Goal: Transaction & Acquisition: Subscribe to service/newsletter

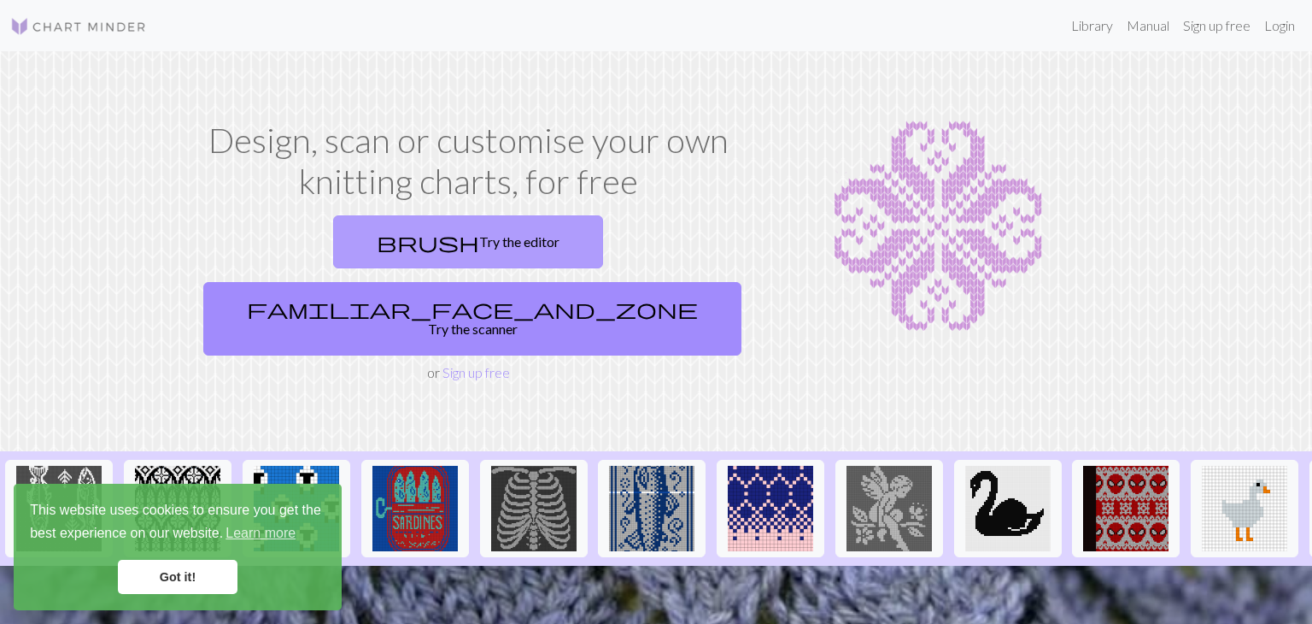
click at [373, 248] on link "brush Try the editor" at bounding box center [468, 241] width 270 height 53
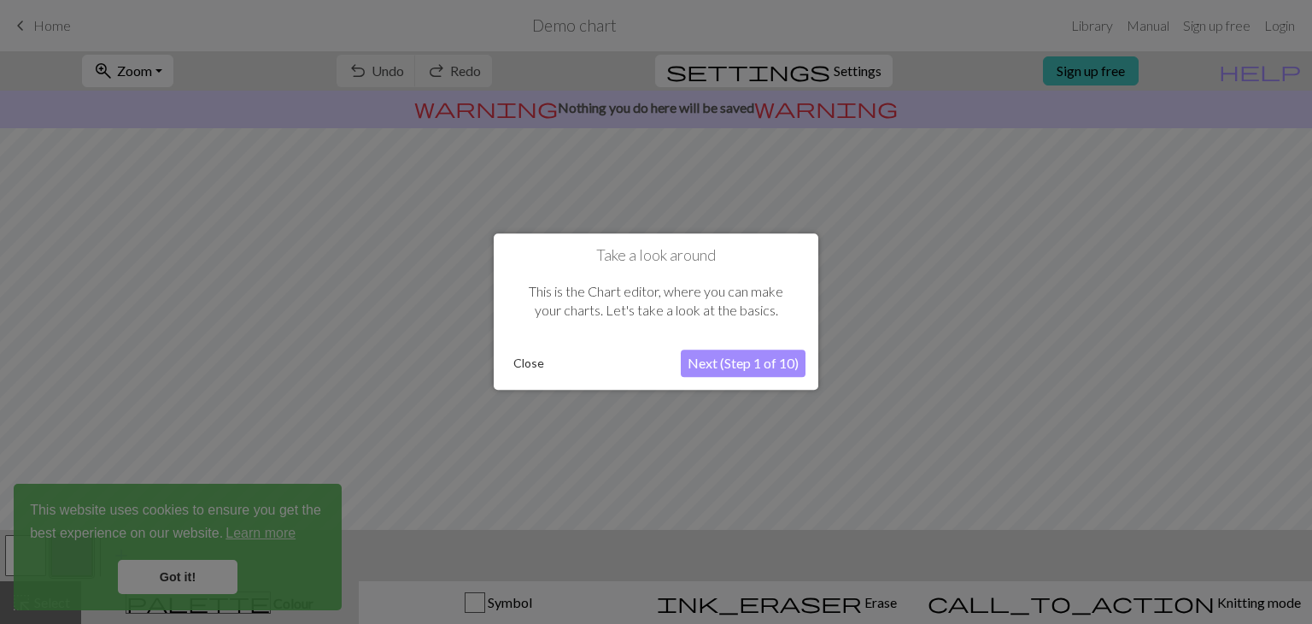
click at [742, 361] on button "Next (Step 1 of 10)" at bounding box center [743, 363] width 125 height 27
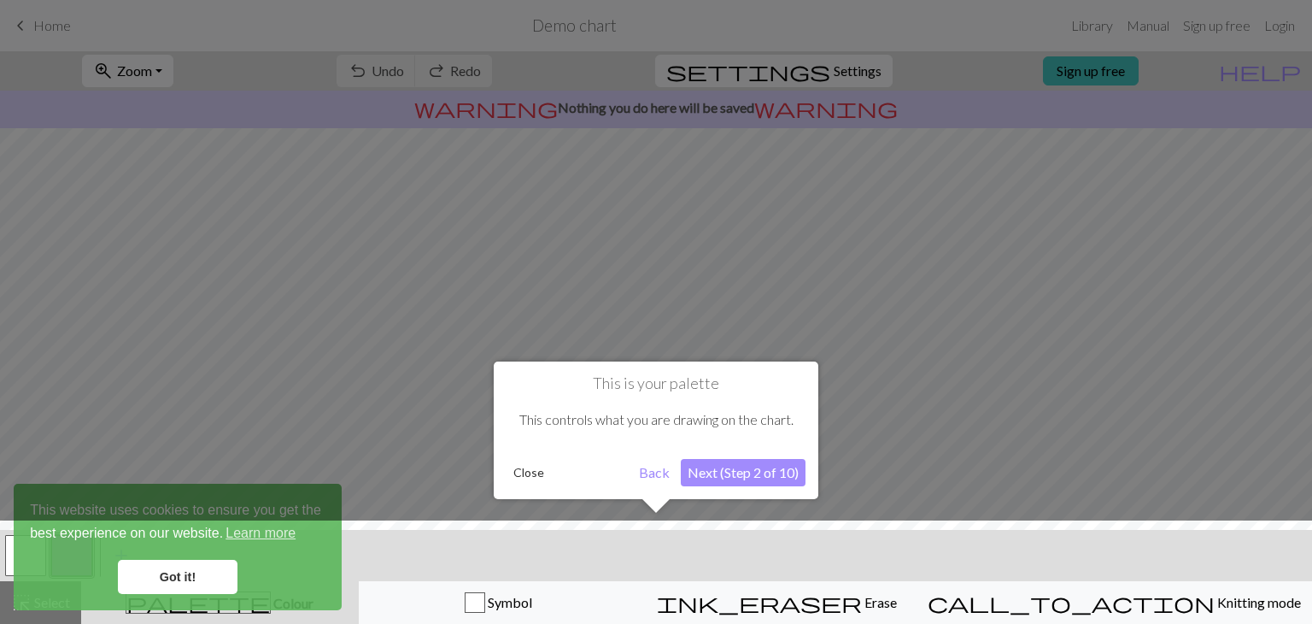
click at [1092, 370] on div at bounding box center [656, 312] width 1312 height 624
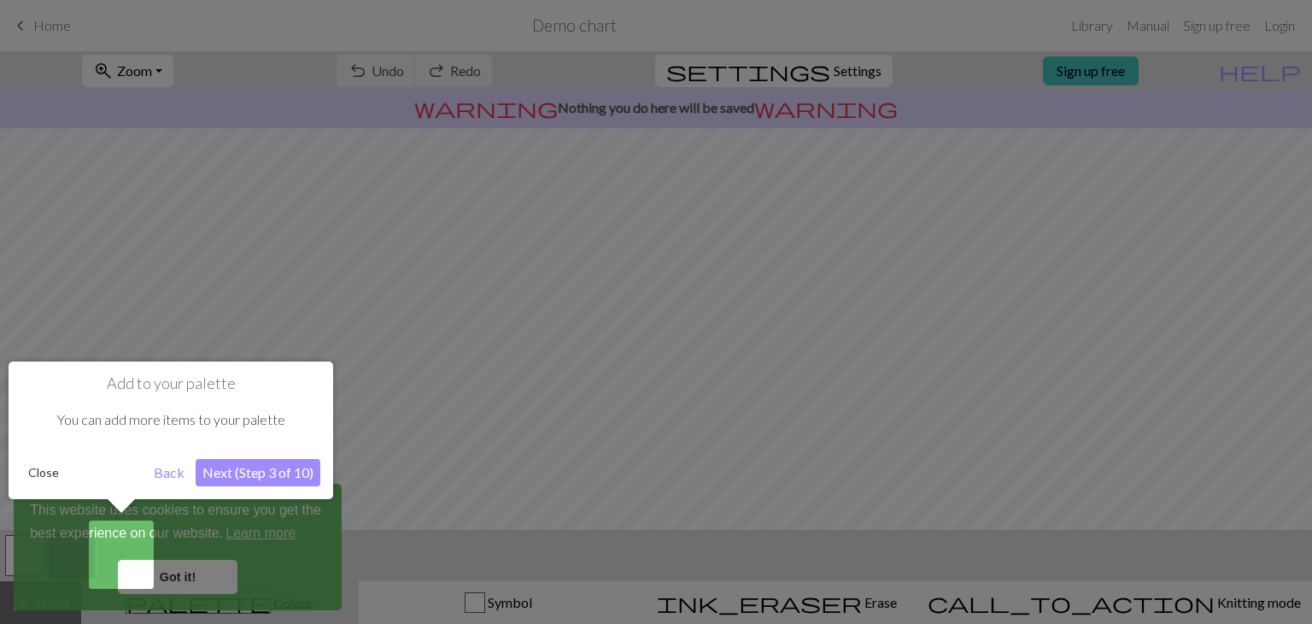
click at [47, 472] on button "Close" at bounding box center [43, 473] width 44 height 26
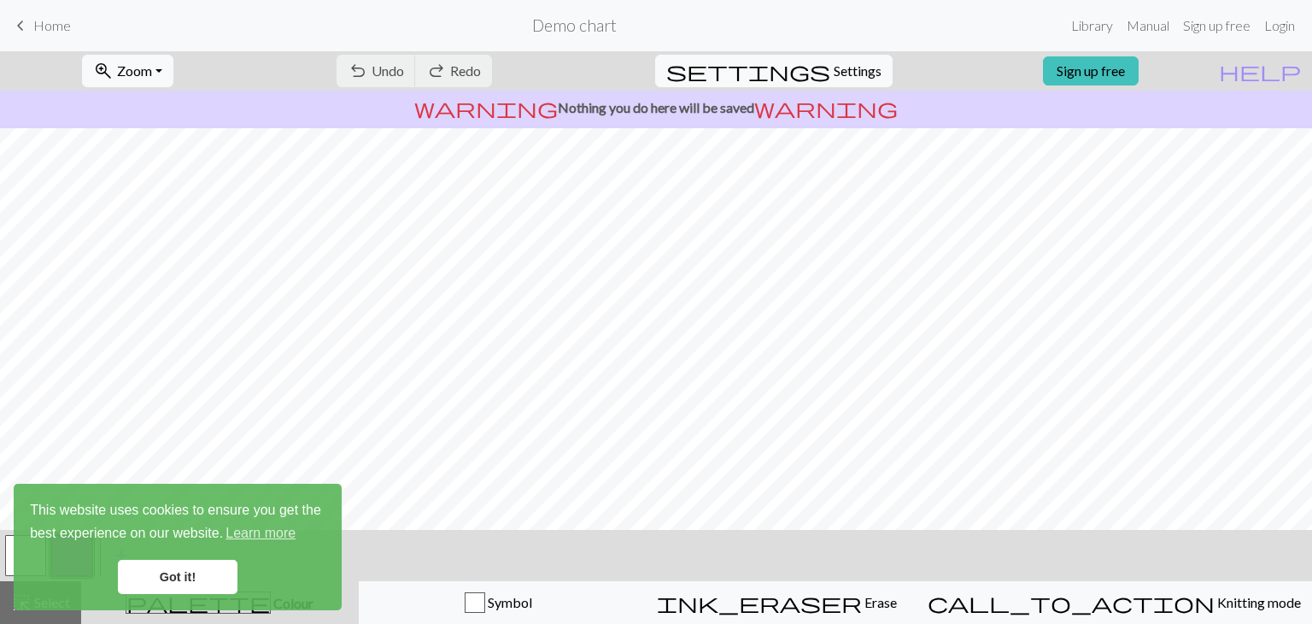
click at [40, 27] on span "Home" at bounding box center [52, 25] width 38 height 16
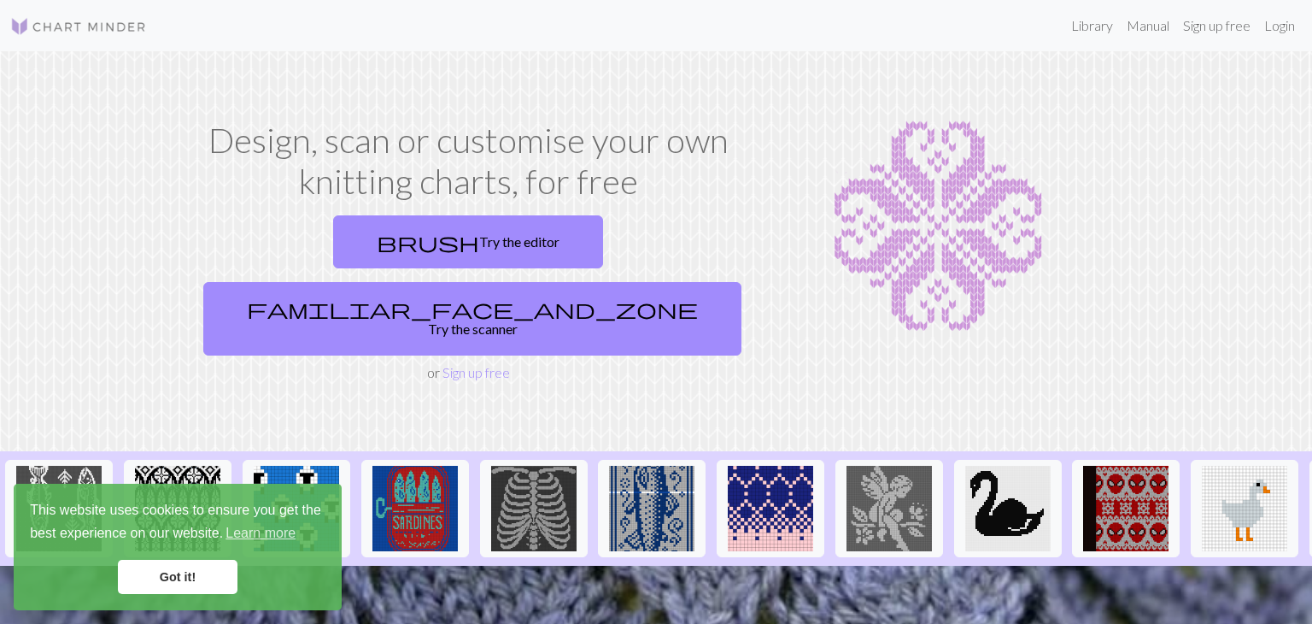
click at [192, 572] on link "Got it!" at bounding box center [178, 577] width 120 height 34
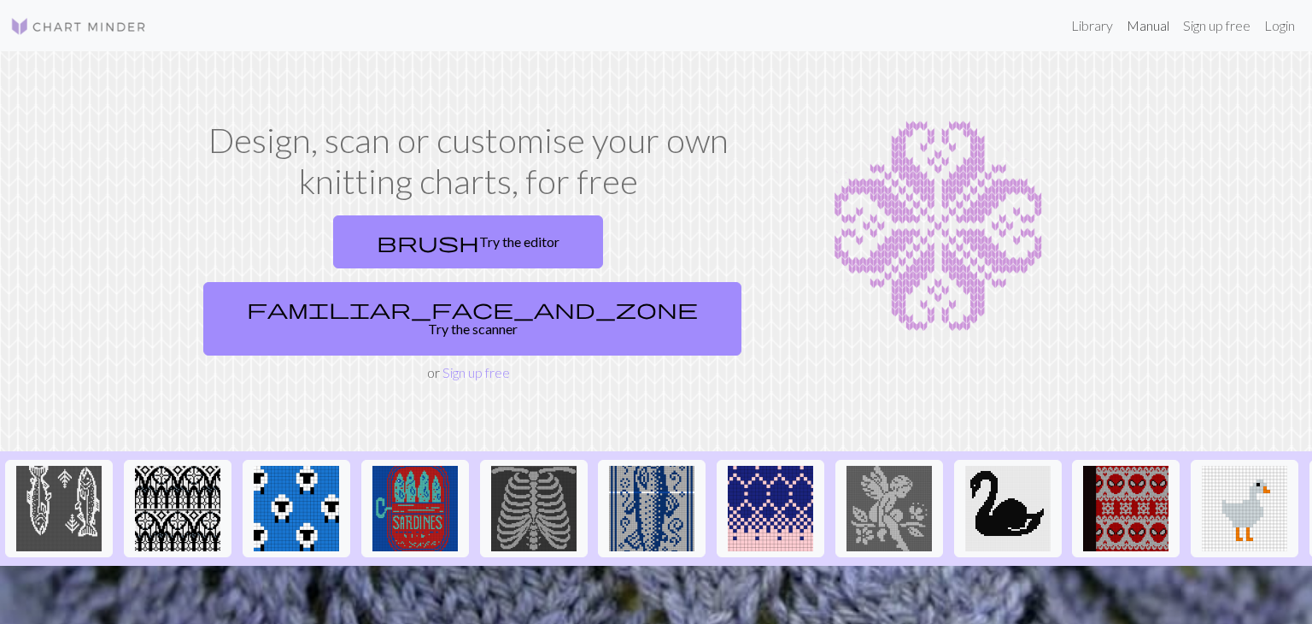
click at [1144, 29] on link "Manual" at bounding box center [1148, 26] width 56 height 34
click at [475, 364] on link "Sign up free" at bounding box center [476, 372] width 67 height 16
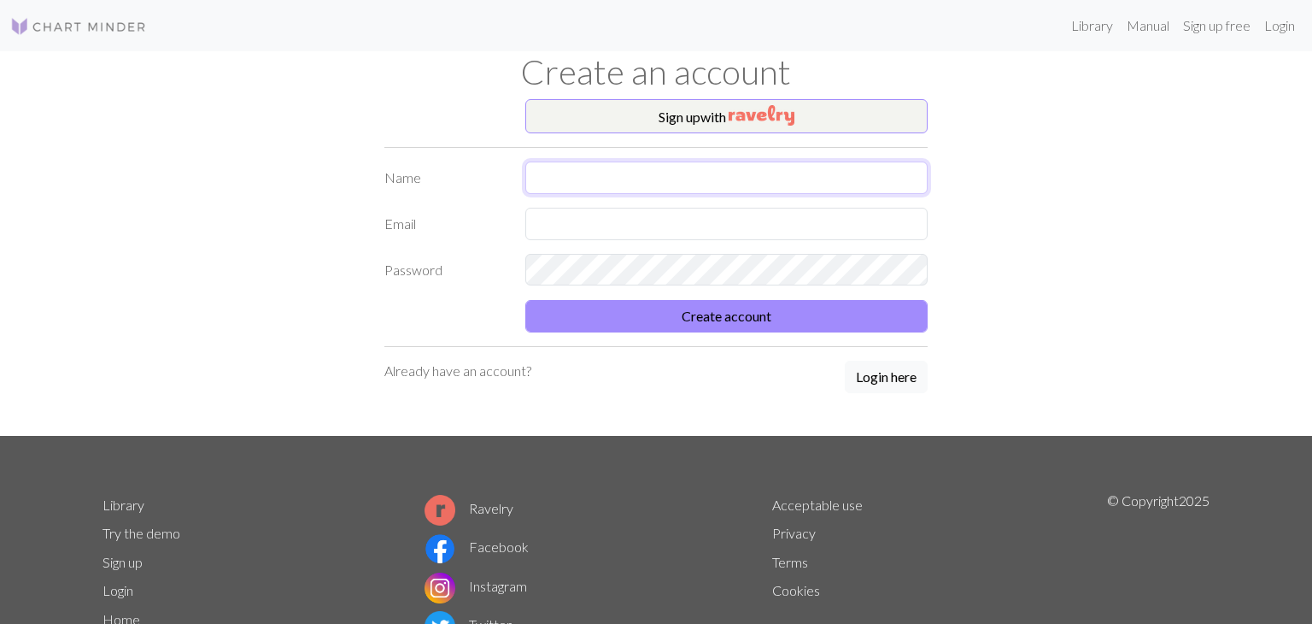
click at [596, 174] on input "text" at bounding box center [726, 177] width 402 height 32
type input "Reija"
click at [525, 300] on button "Create account" at bounding box center [726, 316] width 402 height 32
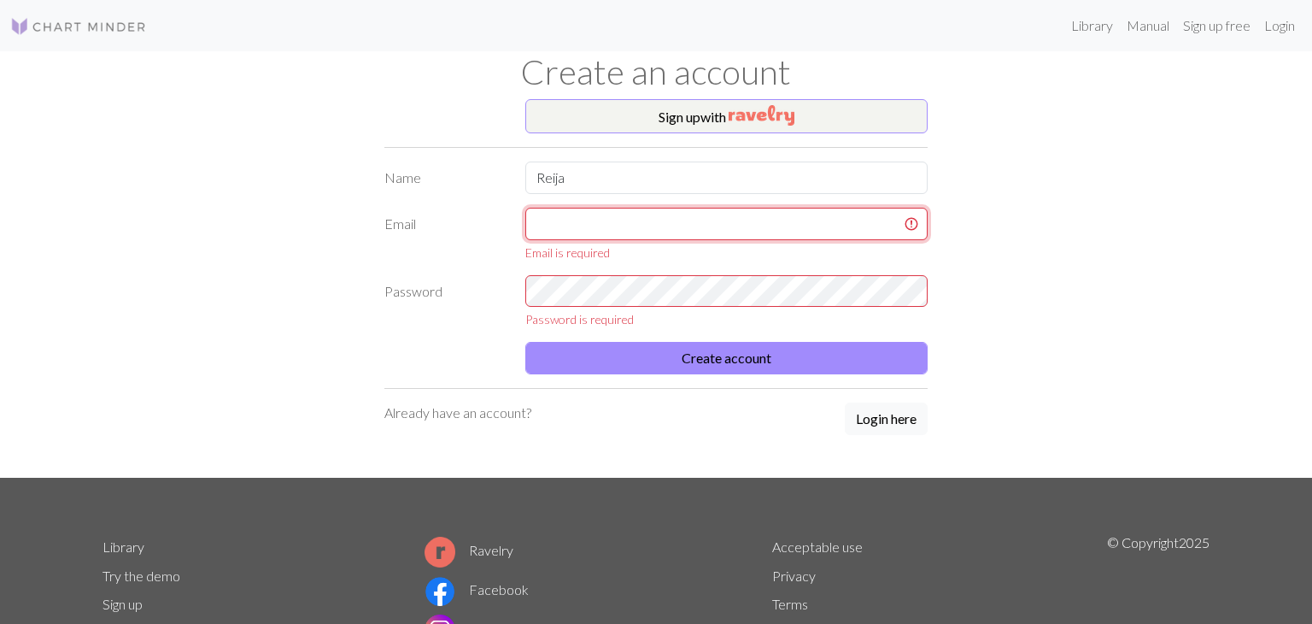
click at [602, 223] on input "text" at bounding box center [726, 224] width 402 height 32
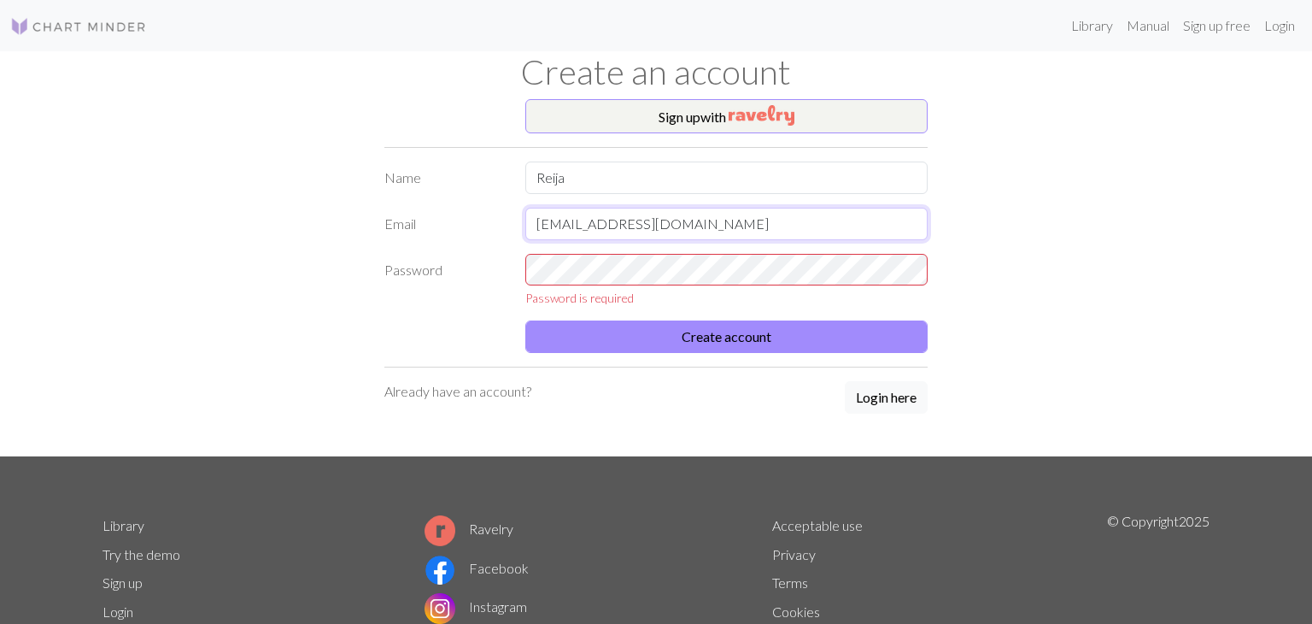
type input "reija.peltonen@gmail.com"
click at [576, 288] on div "Password is required" at bounding box center [726, 281] width 423 height 54
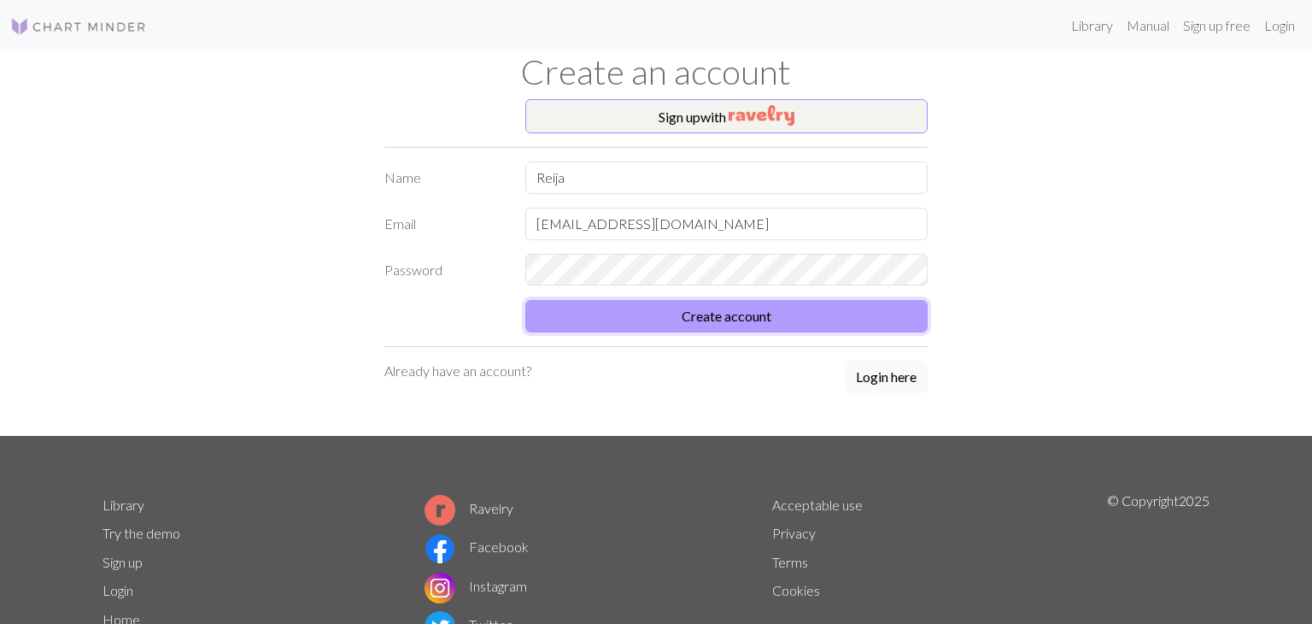
click at [778, 324] on button "Create account" at bounding box center [726, 316] width 402 height 32
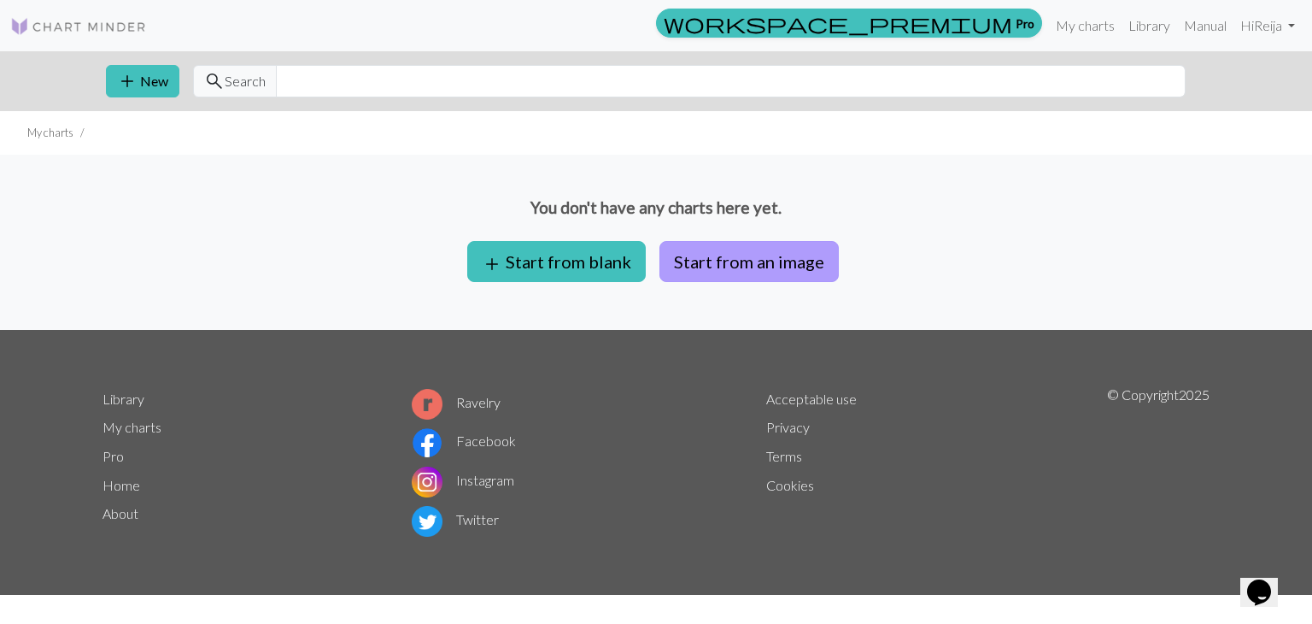
click at [766, 261] on button "Start from an image" at bounding box center [749, 261] width 179 height 41
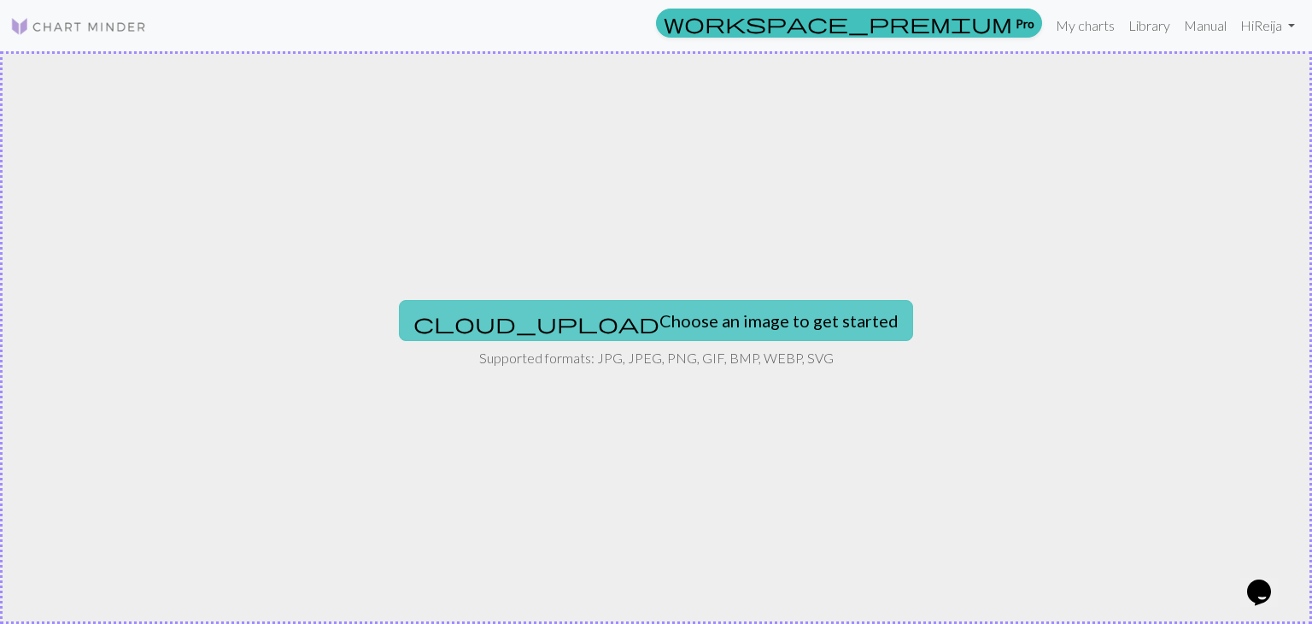
click at [708, 318] on button "cloud_upload Choose an image to get started" at bounding box center [656, 320] width 514 height 41
type input "C:\fakepath\Screenshot_2025-10-01-18-53-20-88_be80aec1db9a2b53c9d399db0c602181.…"
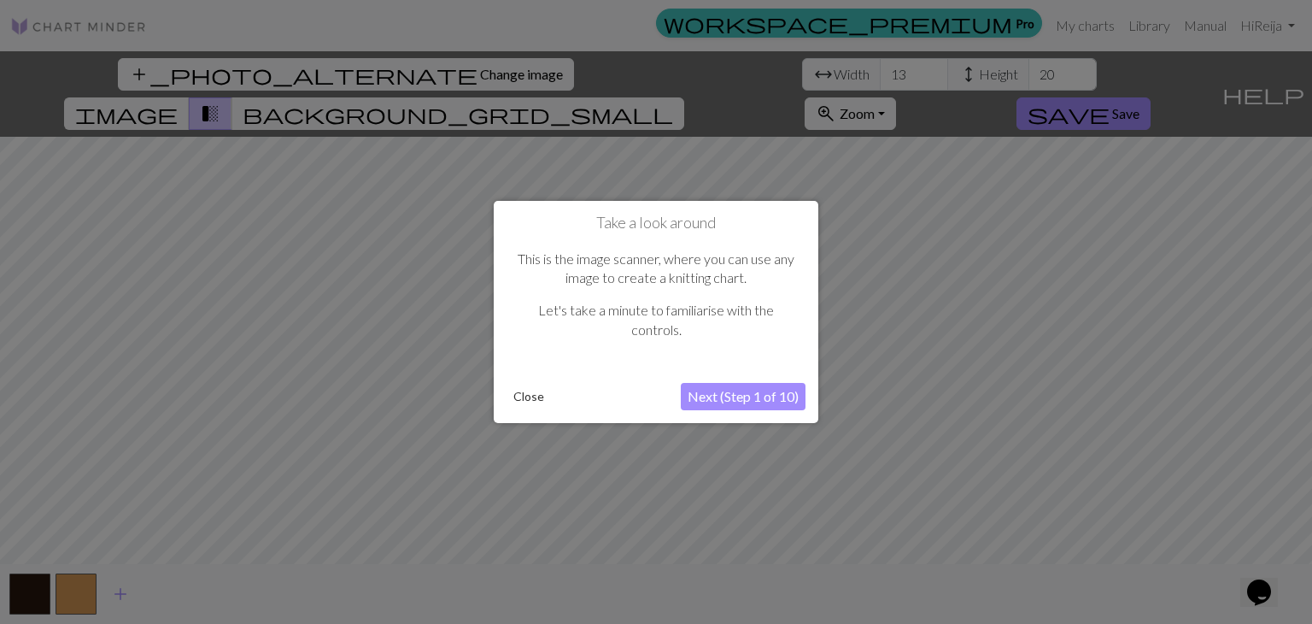
click at [745, 394] on button "Next (Step 1 of 10)" at bounding box center [743, 396] width 125 height 27
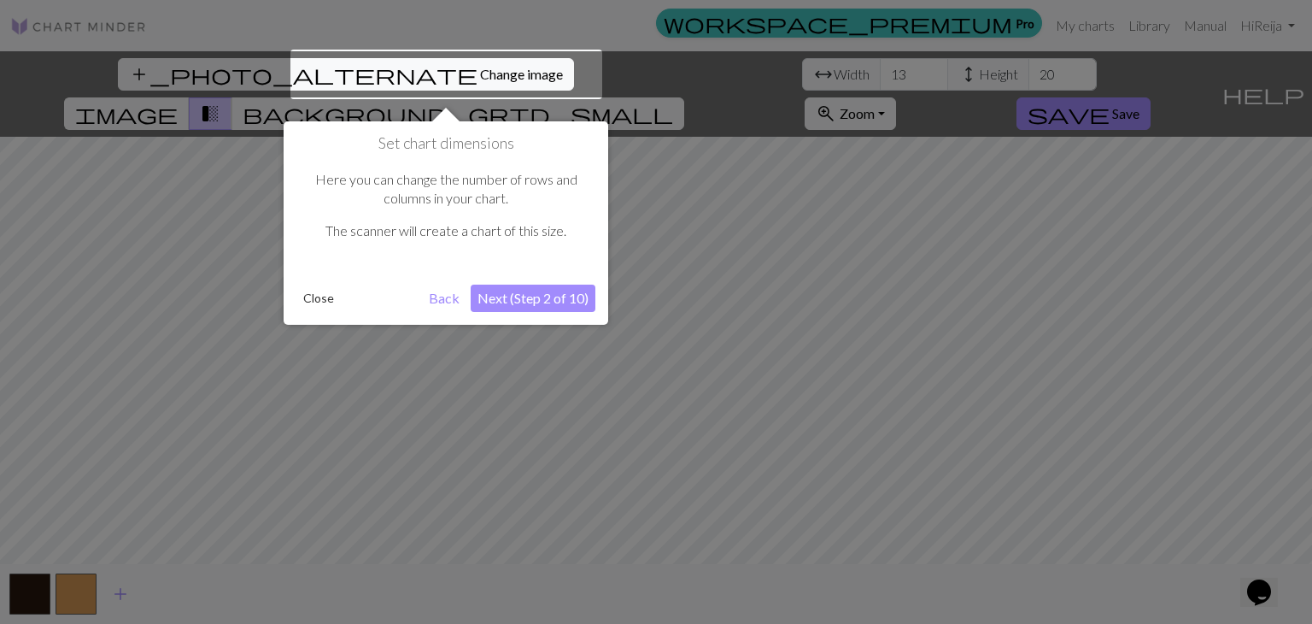
click at [555, 299] on button "Next (Step 2 of 10)" at bounding box center [533, 298] width 125 height 27
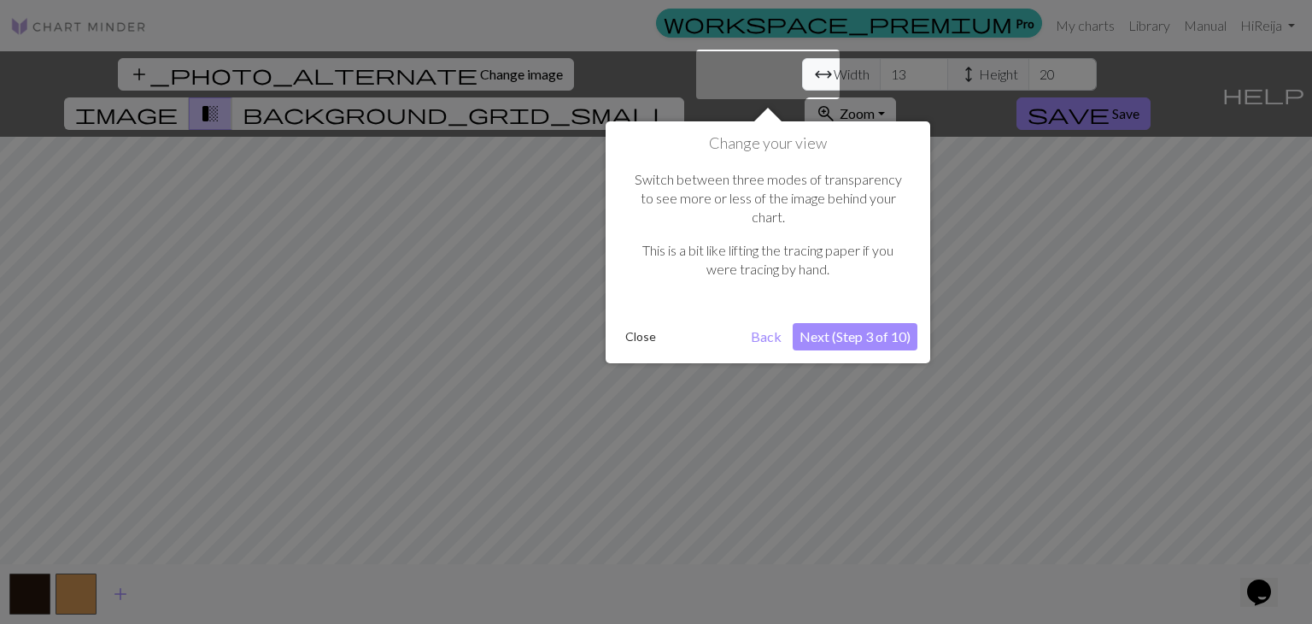
click at [831, 323] on button "Next (Step 3 of 10)" at bounding box center [855, 336] width 125 height 27
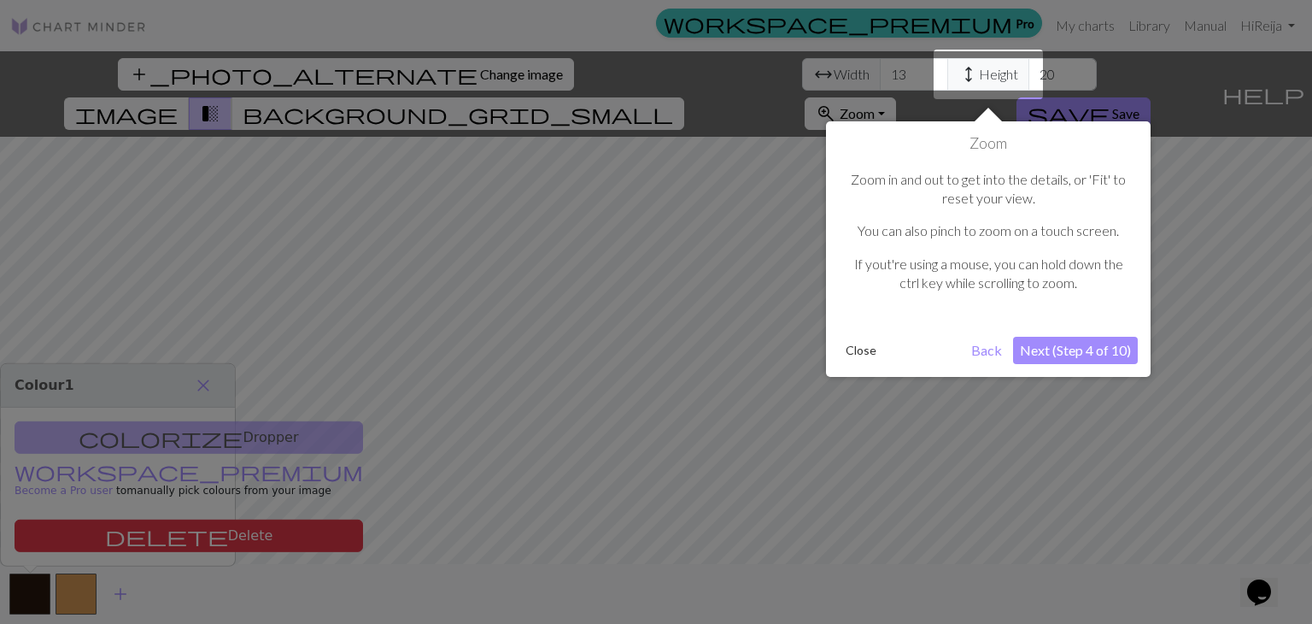
click at [1065, 344] on button "Next (Step 4 of 10)" at bounding box center [1075, 350] width 125 height 27
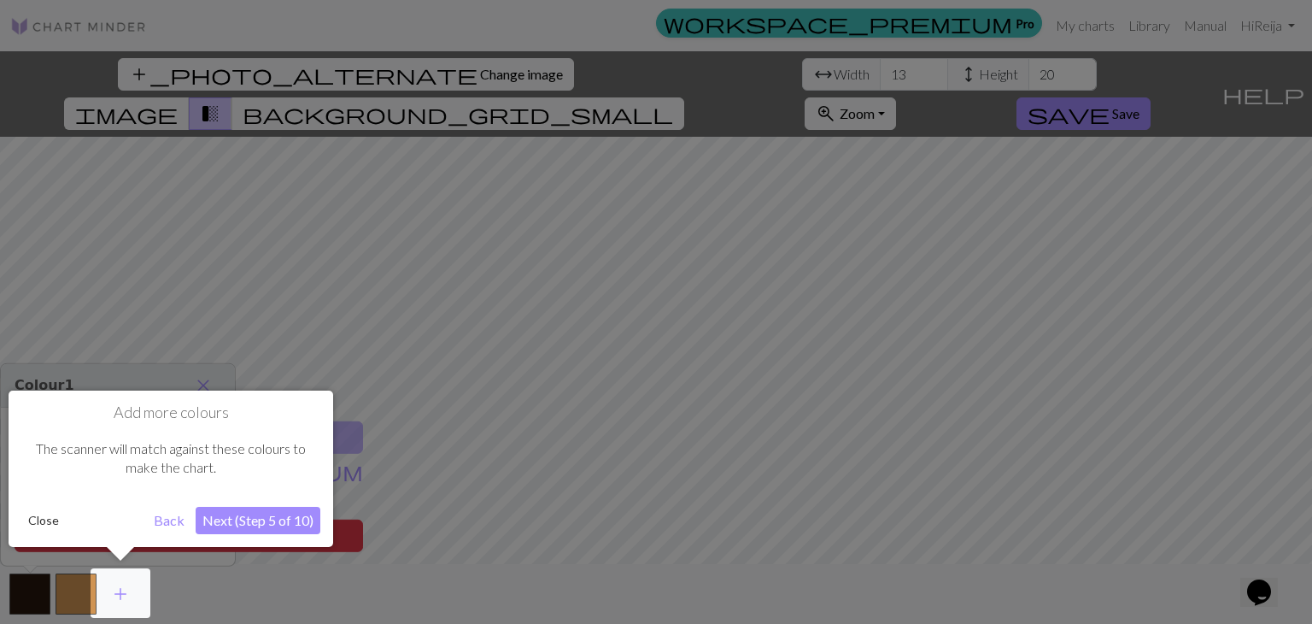
click at [295, 523] on button "Next (Step 5 of 10)" at bounding box center [258, 520] width 125 height 27
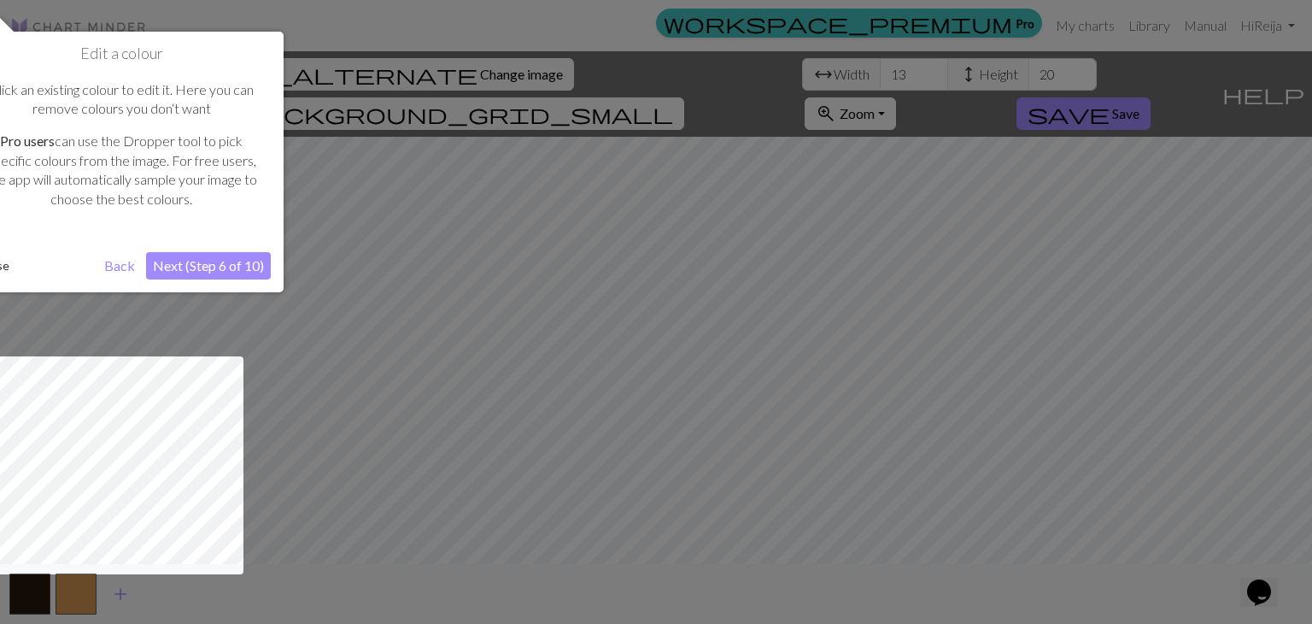
click at [187, 270] on button "Next (Step 6 of 10)" at bounding box center [208, 265] width 125 height 27
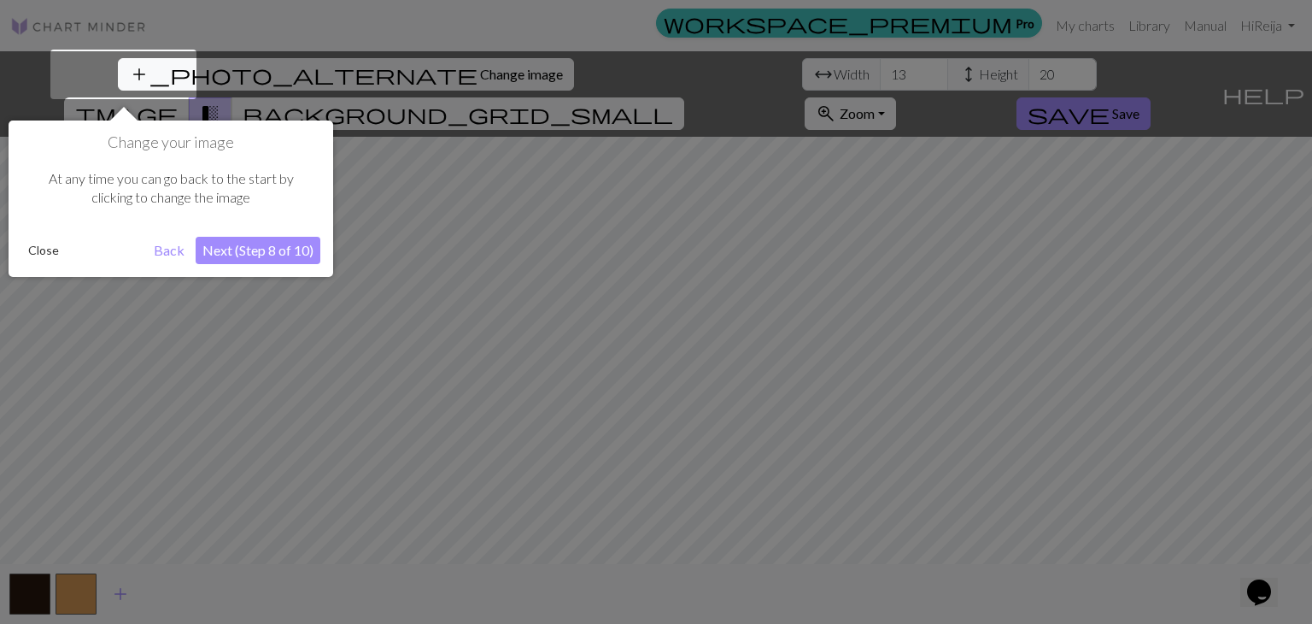
click at [230, 261] on button "Next (Step 8 of 10)" at bounding box center [258, 250] width 125 height 27
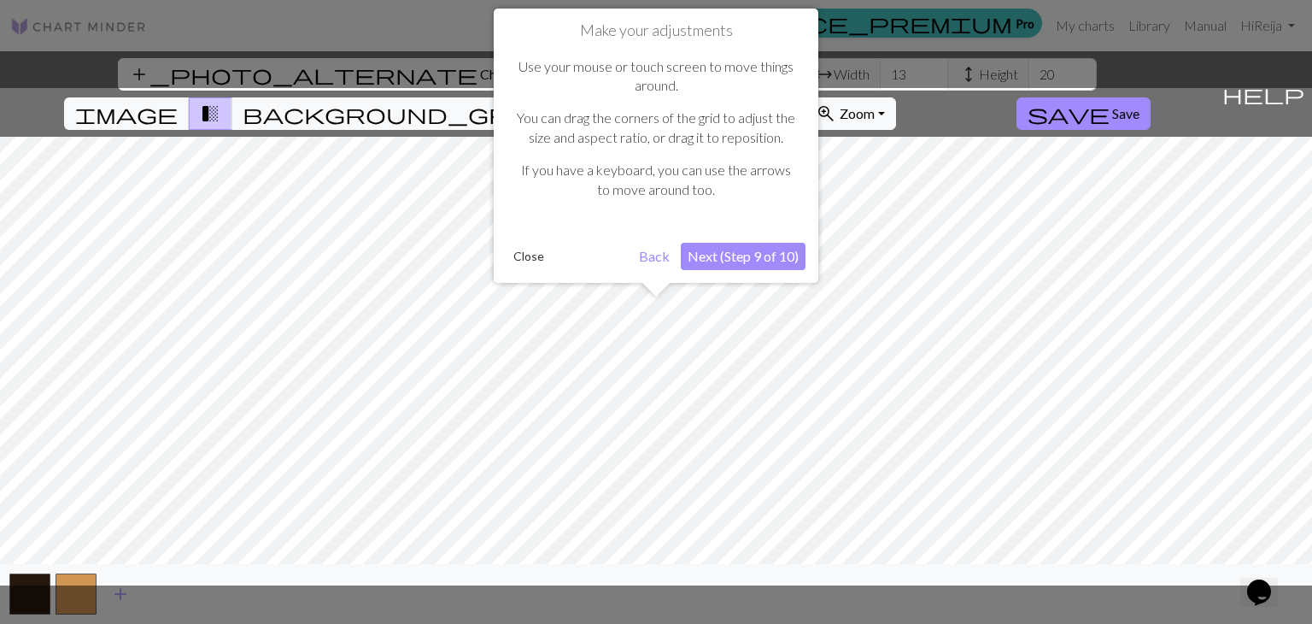
click at [736, 248] on button "Next (Step 9 of 10)" at bounding box center [743, 256] width 125 height 27
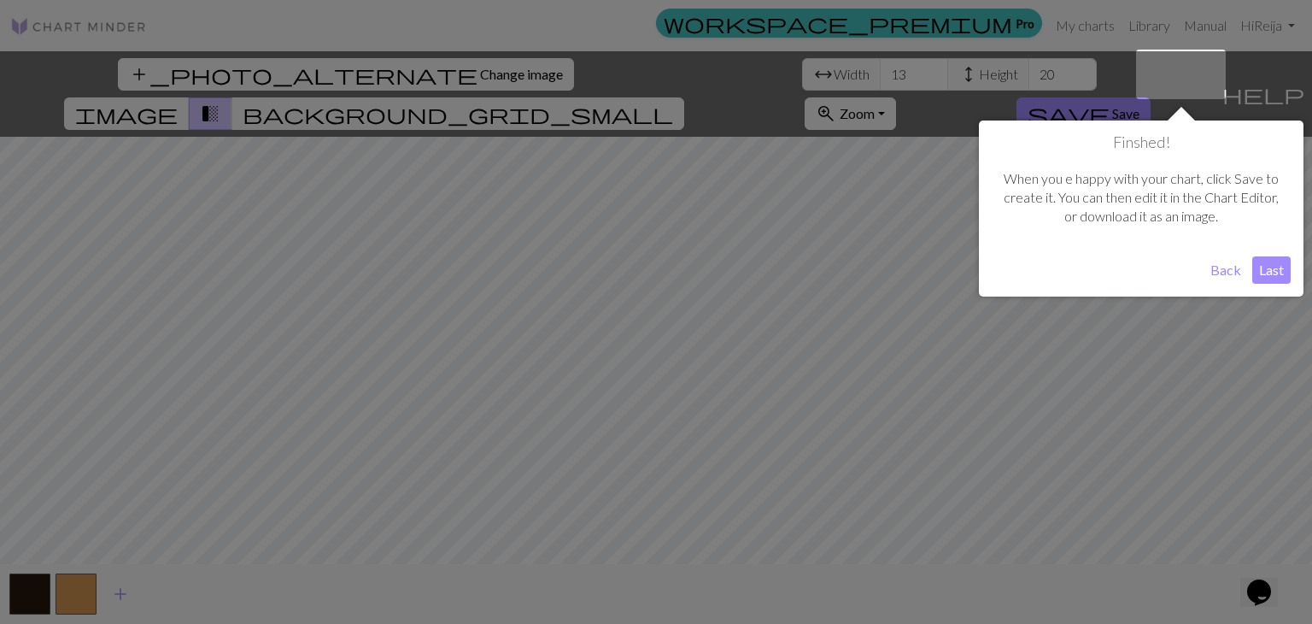
click at [1276, 269] on button "Last" at bounding box center [1272, 269] width 38 height 27
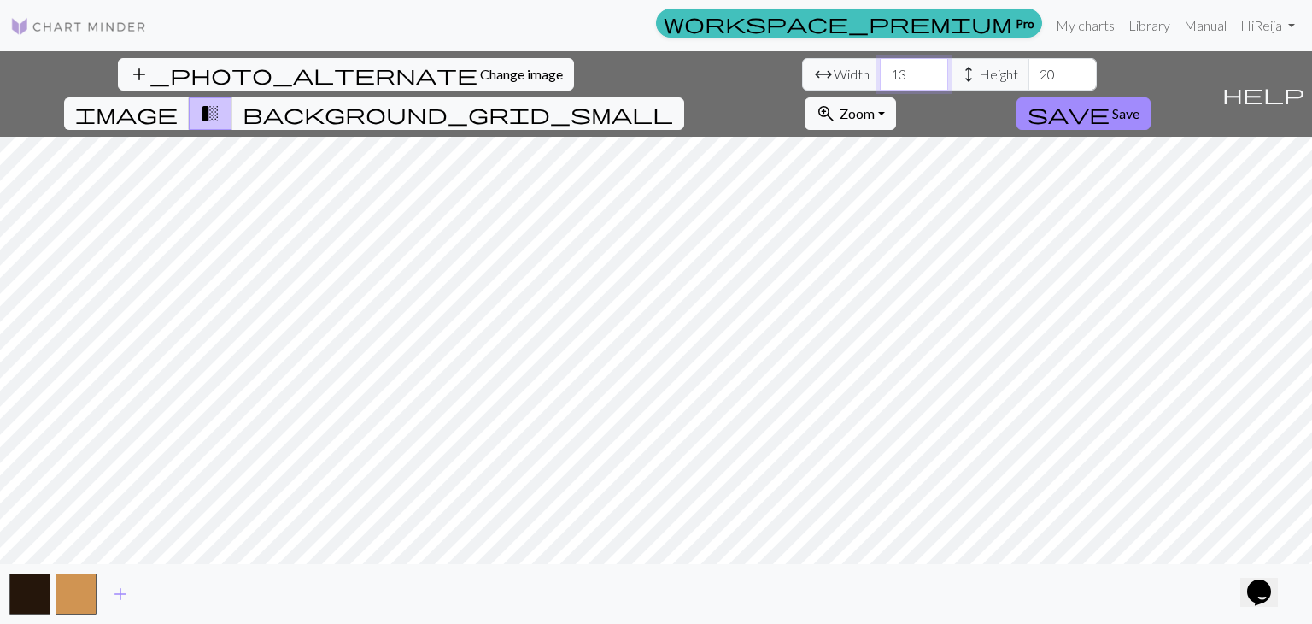
click at [880, 70] on input "13" at bounding box center [914, 74] width 68 height 32
click at [880, 68] on input "14" at bounding box center [914, 74] width 68 height 32
click at [880, 68] on input "15" at bounding box center [914, 74] width 68 height 32
click at [880, 68] on input "16" at bounding box center [914, 74] width 68 height 32
click at [880, 68] on input "17" at bounding box center [914, 74] width 68 height 32
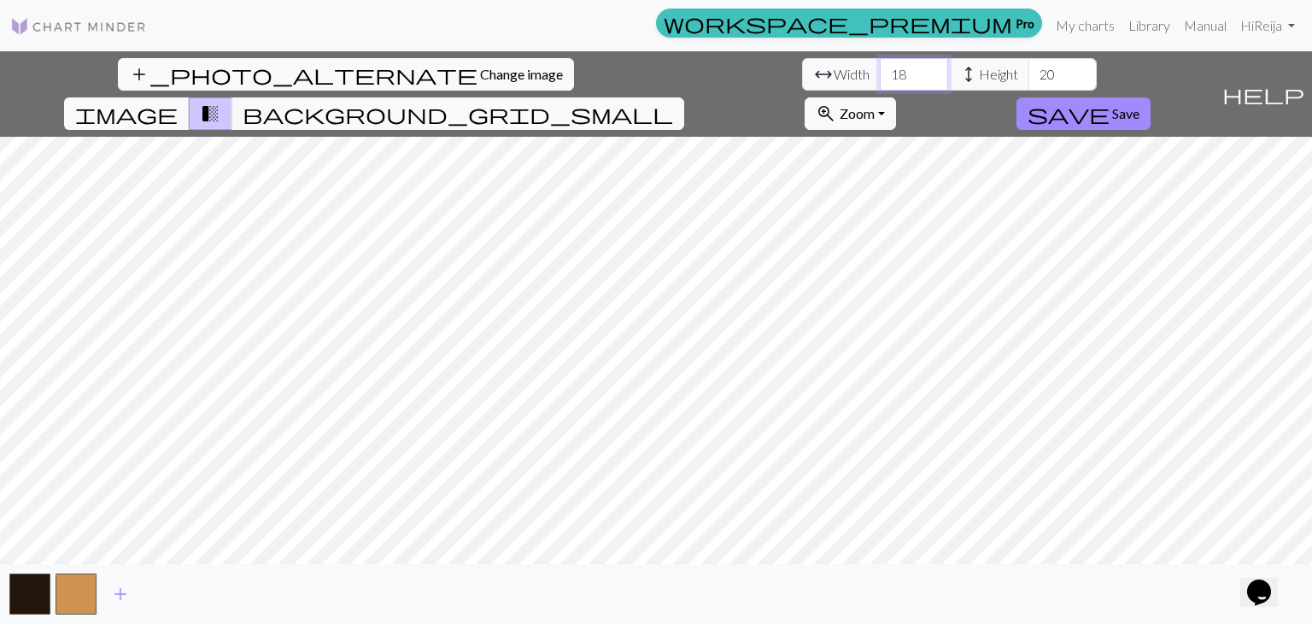
click at [880, 68] on input "18" at bounding box center [914, 74] width 68 height 32
click at [880, 68] on input "19" at bounding box center [914, 74] width 68 height 32
click at [880, 68] on input "20" at bounding box center [914, 74] width 68 height 32
click at [880, 68] on input "21" at bounding box center [914, 74] width 68 height 32
click at [880, 68] on input "22" at bounding box center [914, 74] width 68 height 32
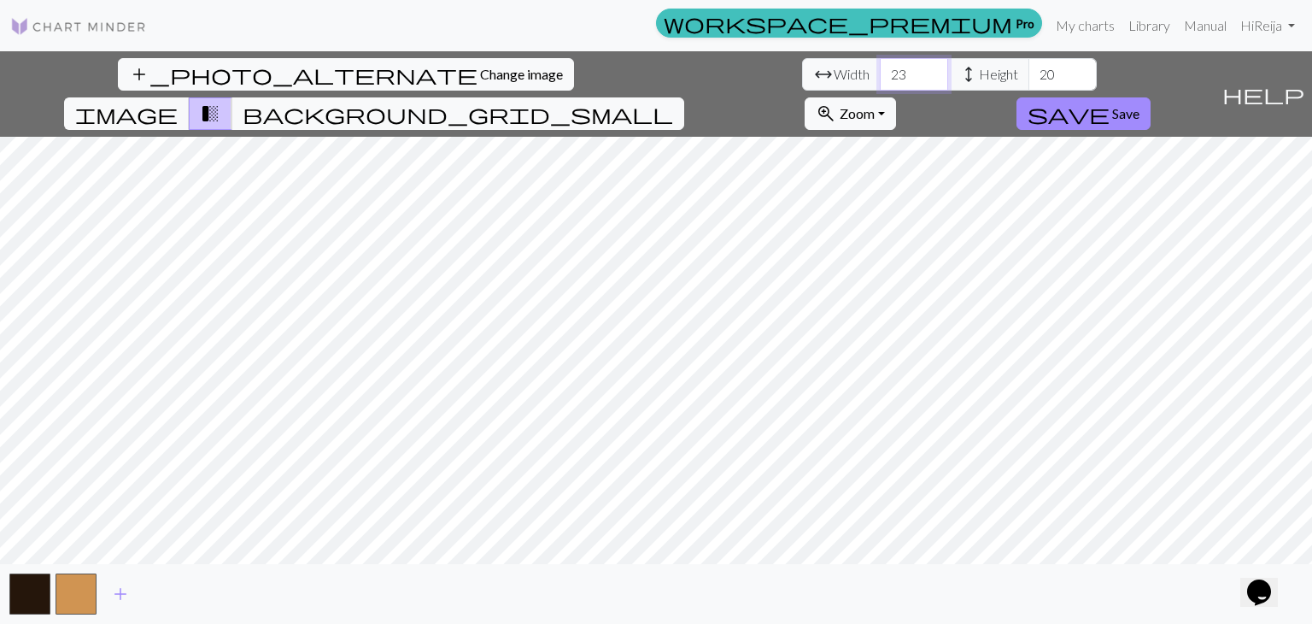
click at [880, 68] on input "23" at bounding box center [914, 74] width 68 height 32
click at [880, 68] on input "24" at bounding box center [914, 74] width 68 height 32
click at [880, 68] on input "25" at bounding box center [914, 74] width 68 height 32
click at [880, 68] on input "26" at bounding box center [914, 74] width 68 height 32
click at [880, 68] on input "27" at bounding box center [914, 74] width 68 height 32
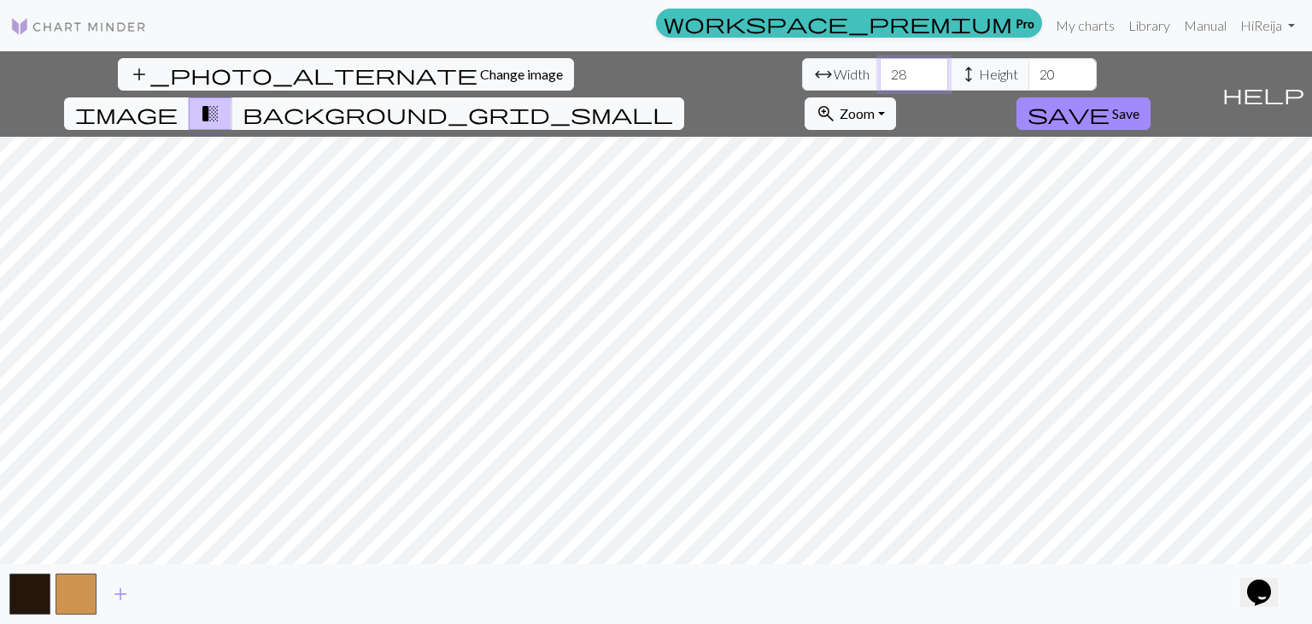
click at [880, 68] on input "28" at bounding box center [914, 74] width 68 height 32
click at [880, 68] on input "29" at bounding box center [914, 74] width 68 height 32
click at [880, 68] on input "30" at bounding box center [914, 74] width 68 height 32
click at [880, 68] on input "31" at bounding box center [914, 74] width 68 height 32
click at [880, 68] on input "32" at bounding box center [914, 74] width 68 height 32
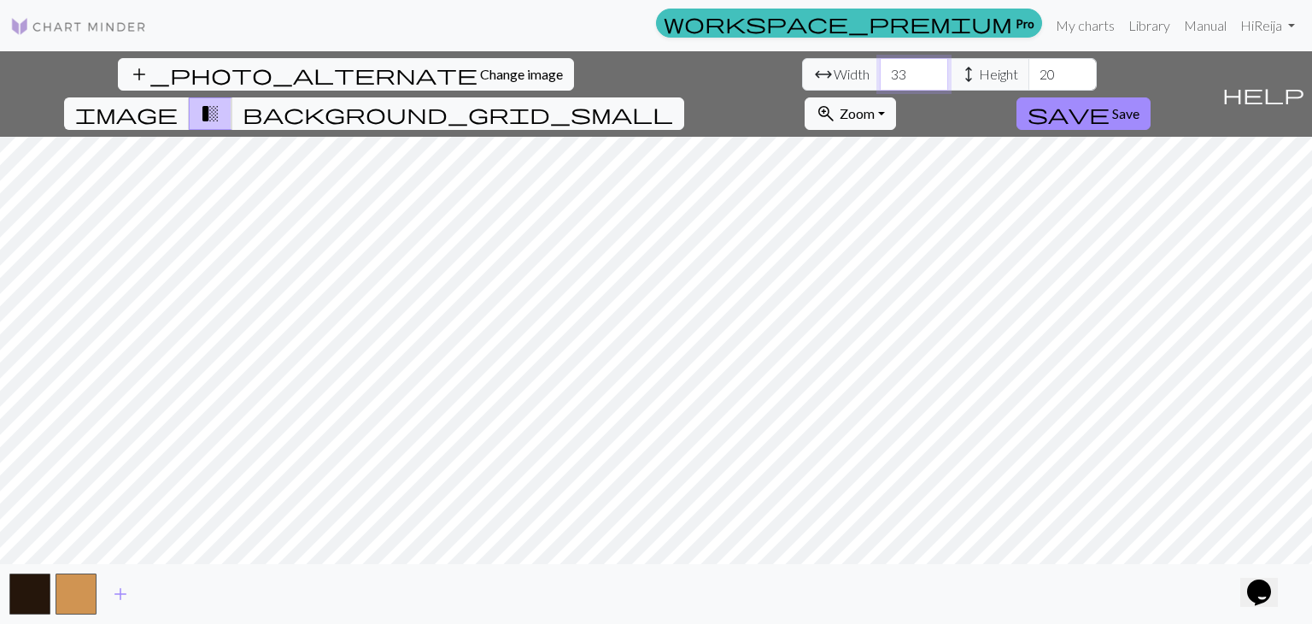
click at [880, 68] on input "33" at bounding box center [914, 74] width 68 height 32
click at [880, 68] on input "34" at bounding box center [914, 74] width 68 height 32
click at [880, 68] on input "35" at bounding box center [914, 74] width 68 height 32
click at [880, 68] on input "36" at bounding box center [914, 74] width 68 height 32
click at [880, 68] on input "37" at bounding box center [914, 74] width 68 height 32
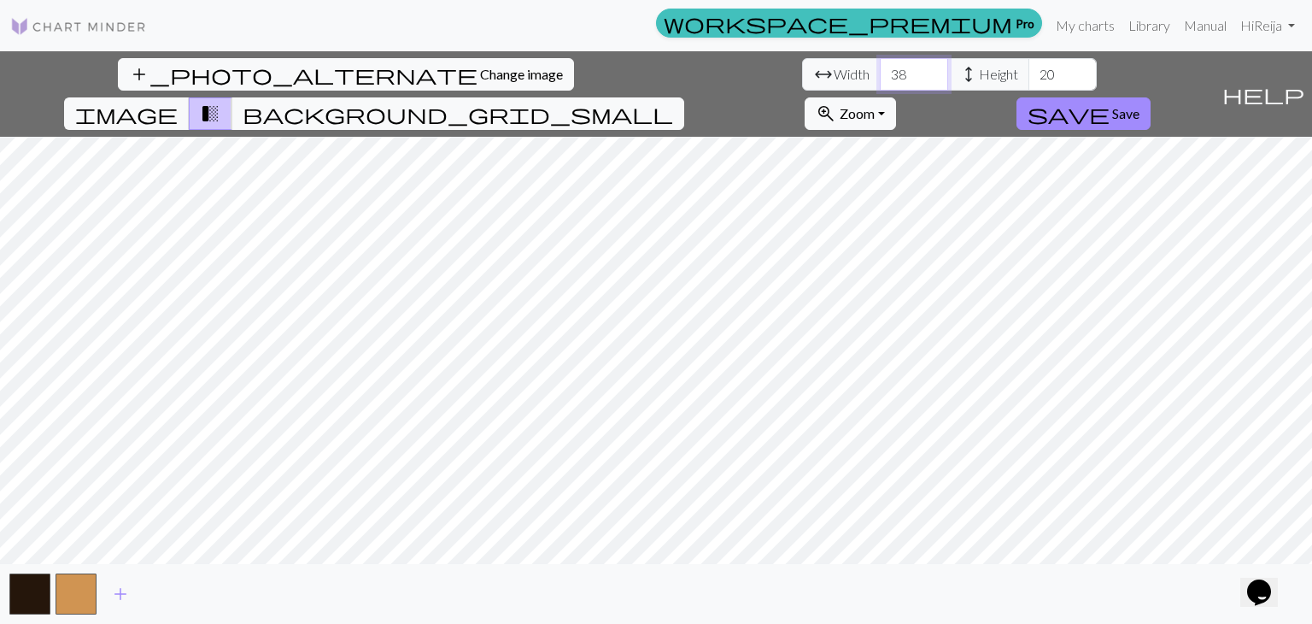
click at [880, 68] on input "38" at bounding box center [914, 74] width 68 height 32
click at [880, 68] on input "39" at bounding box center [914, 74] width 68 height 32
click at [880, 68] on input "40" at bounding box center [914, 74] width 68 height 32
click at [880, 68] on input "41" at bounding box center [914, 74] width 68 height 32
click at [880, 68] on input "42" at bounding box center [914, 74] width 68 height 32
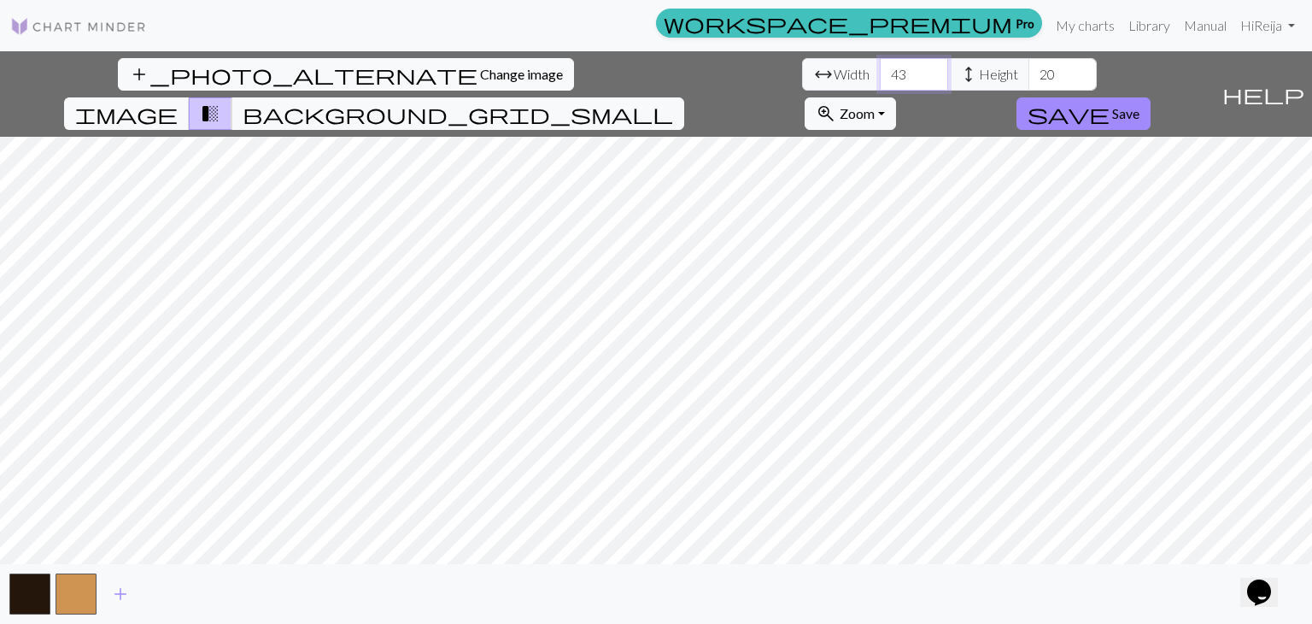
click at [880, 68] on input "43" at bounding box center [914, 74] width 68 height 32
click at [880, 68] on input "44" at bounding box center [914, 74] width 68 height 32
click at [880, 68] on input "45" at bounding box center [914, 74] width 68 height 32
click at [880, 68] on input "46" at bounding box center [914, 74] width 68 height 32
click at [880, 68] on input "47" at bounding box center [914, 74] width 68 height 32
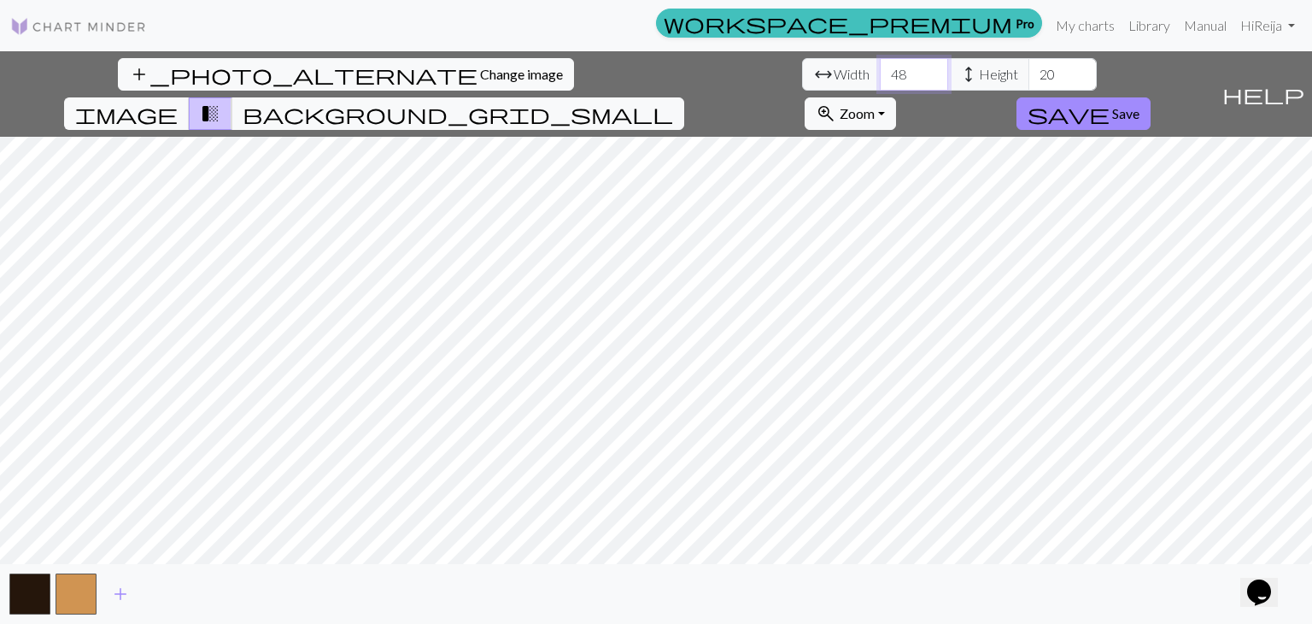
click at [880, 68] on input "48" at bounding box center [914, 74] width 68 height 32
click at [880, 68] on input "49" at bounding box center [914, 74] width 68 height 32
click at [880, 68] on input "50" at bounding box center [914, 74] width 68 height 32
click at [880, 68] on input "51" at bounding box center [914, 74] width 68 height 32
click at [880, 68] on input "52" at bounding box center [914, 74] width 68 height 32
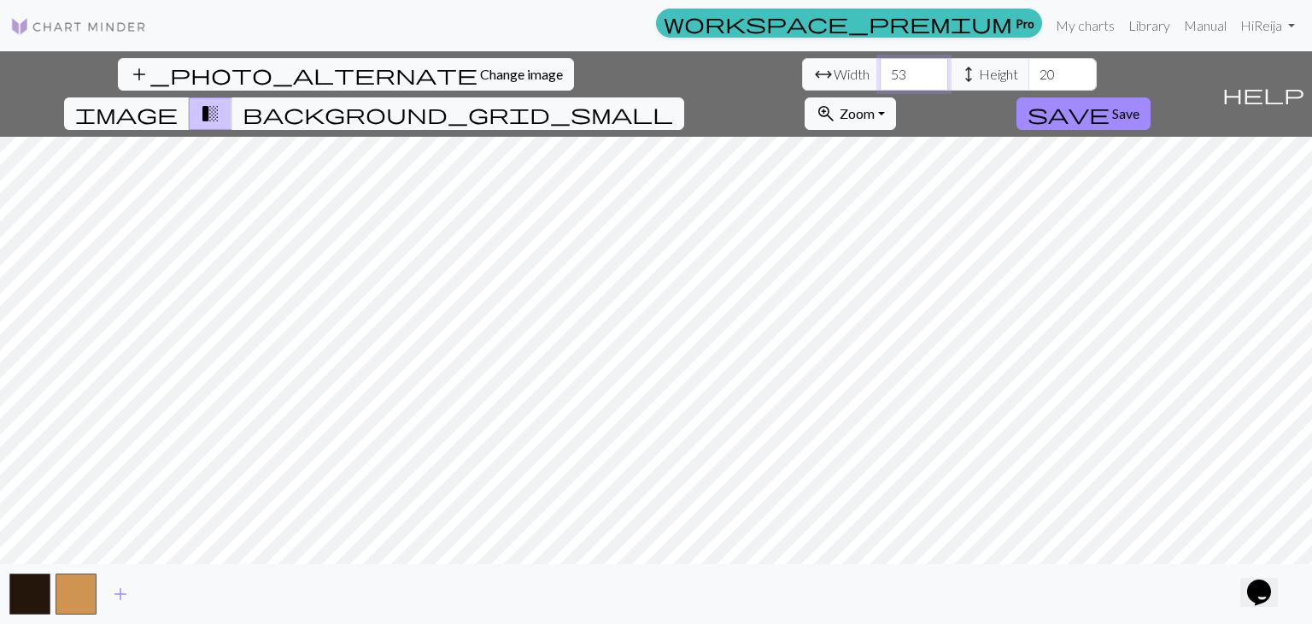
click at [880, 68] on input "53" at bounding box center [914, 74] width 68 height 32
click at [880, 68] on input "54" at bounding box center [914, 74] width 68 height 32
click at [880, 68] on input "55" at bounding box center [914, 74] width 68 height 32
click at [880, 68] on input "56" at bounding box center [914, 74] width 68 height 32
click at [880, 68] on input "57" at bounding box center [914, 74] width 68 height 32
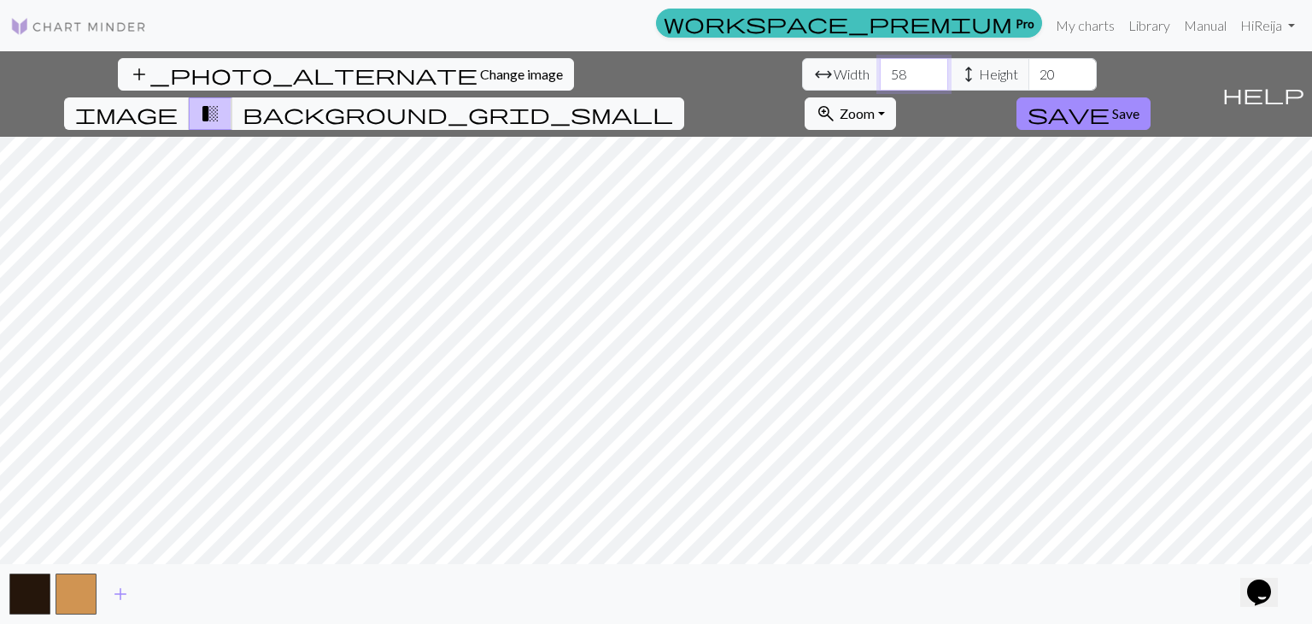
click at [880, 68] on input "58" at bounding box center [914, 74] width 68 height 32
click at [880, 68] on input "59" at bounding box center [914, 74] width 68 height 32
click at [880, 68] on input "60" at bounding box center [914, 74] width 68 height 32
click at [880, 68] on input "61" at bounding box center [914, 74] width 68 height 32
click at [880, 68] on input "62" at bounding box center [914, 74] width 68 height 32
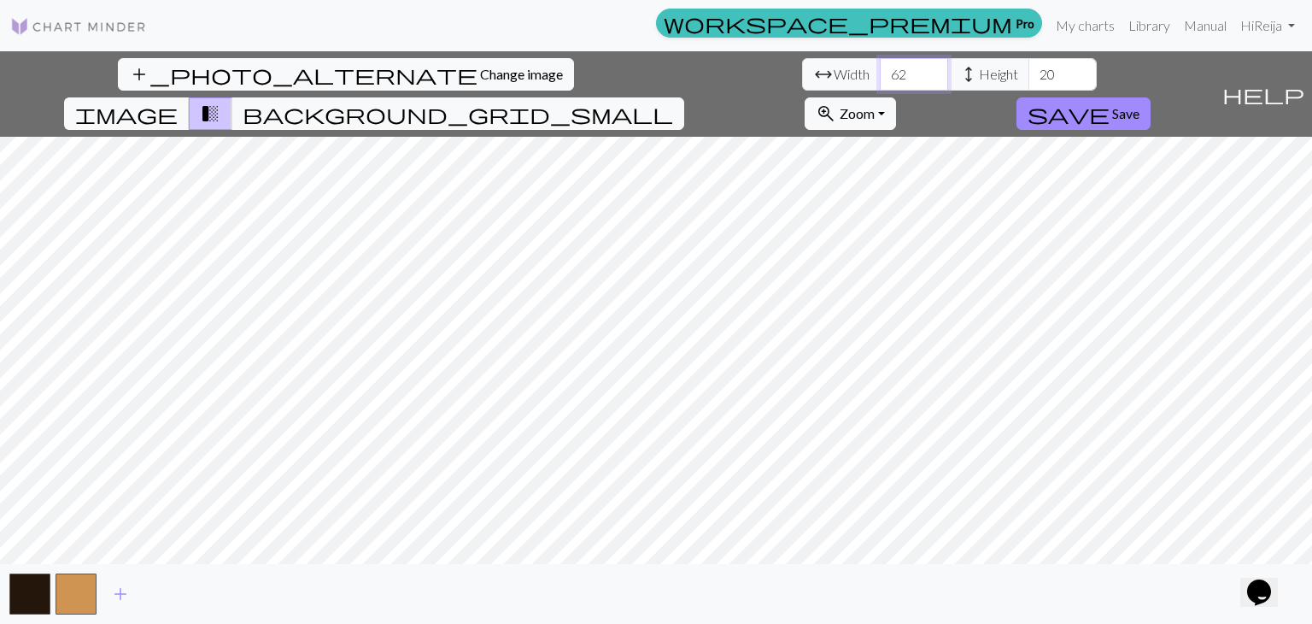
click at [880, 68] on input "63" at bounding box center [914, 74] width 68 height 32
click at [880, 68] on input "64" at bounding box center [914, 74] width 68 height 32
click at [880, 68] on input "65" at bounding box center [914, 74] width 68 height 32
click at [880, 68] on input "66" at bounding box center [914, 74] width 68 height 32
click at [880, 68] on input "67" at bounding box center [914, 74] width 68 height 32
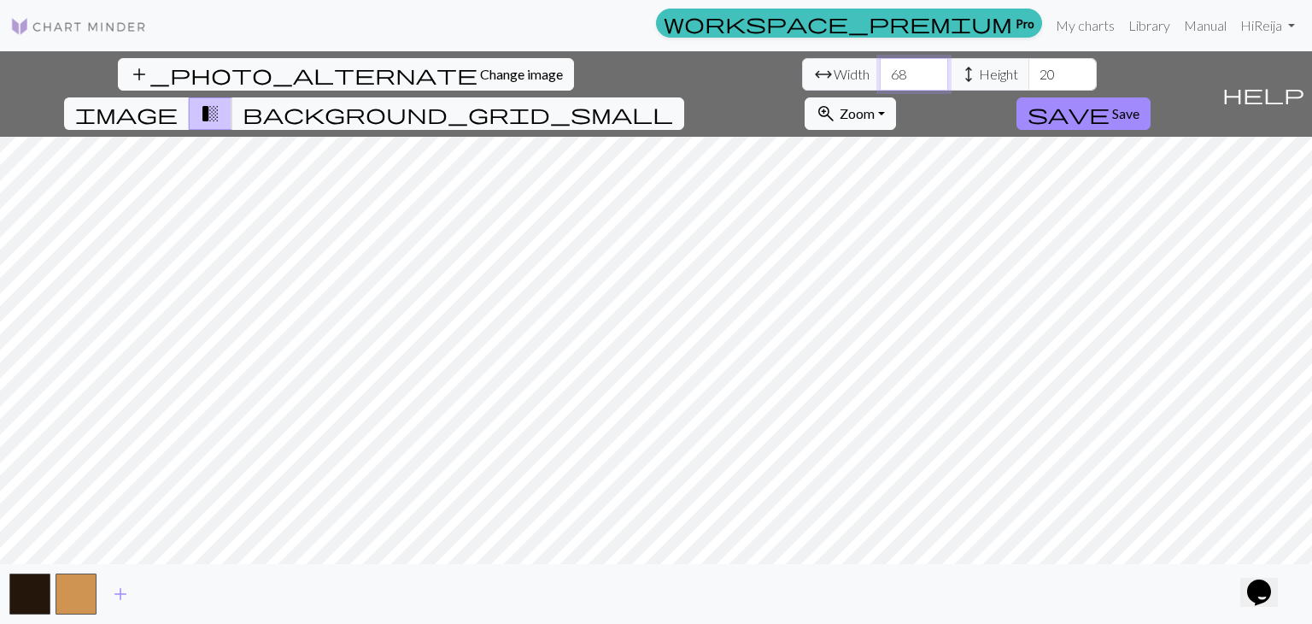
click at [880, 68] on input "68" at bounding box center [914, 74] width 68 height 32
click at [880, 68] on input "69" at bounding box center [914, 74] width 68 height 32
click at [880, 68] on input "70" at bounding box center [914, 74] width 68 height 32
click at [880, 68] on input "71" at bounding box center [914, 74] width 68 height 32
click at [880, 68] on input "72" at bounding box center [914, 74] width 68 height 32
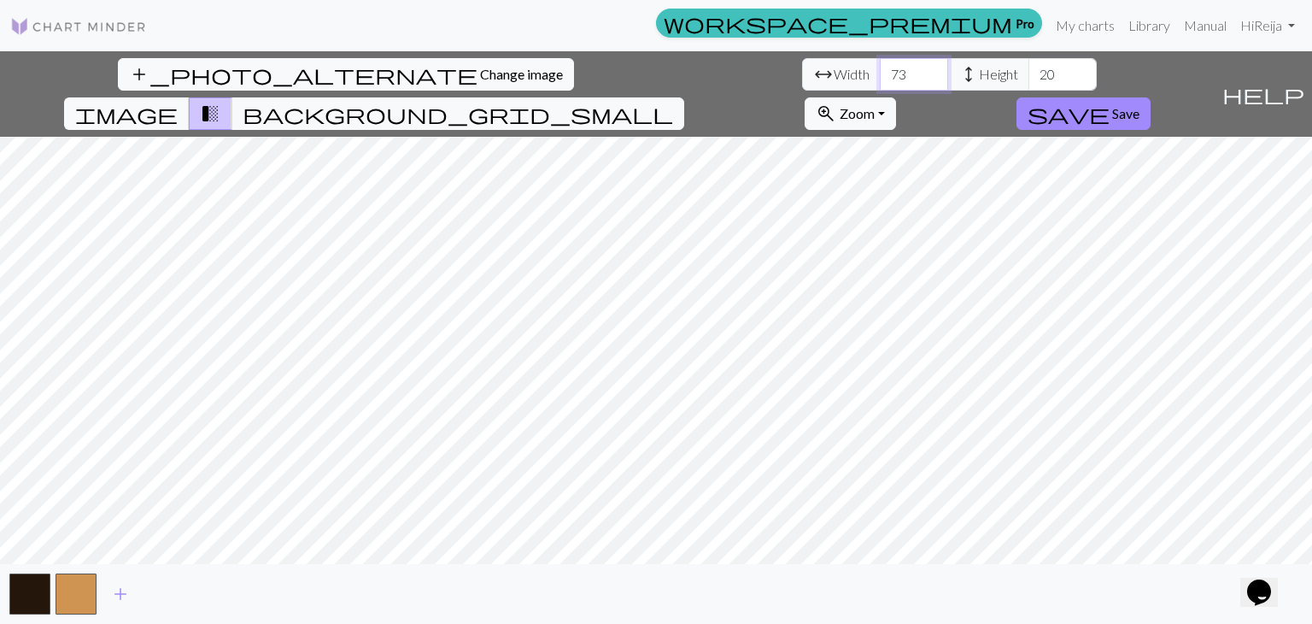
click at [880, 68] on input "73" at bounding box center [914, 74] width 68 height 32
click at [880, 68] on input "74" at bounding box center [914, 74] width 68 height 32
click at [880, 68] on input "75" at bounding box center [914, 74] width 68 height 32
click at [880, 68] on input "76" at bounding box center [914, 74] width 68 height 32
click at [880, 68] on input "77" at bounding box center [914, 74] width 68 height 32
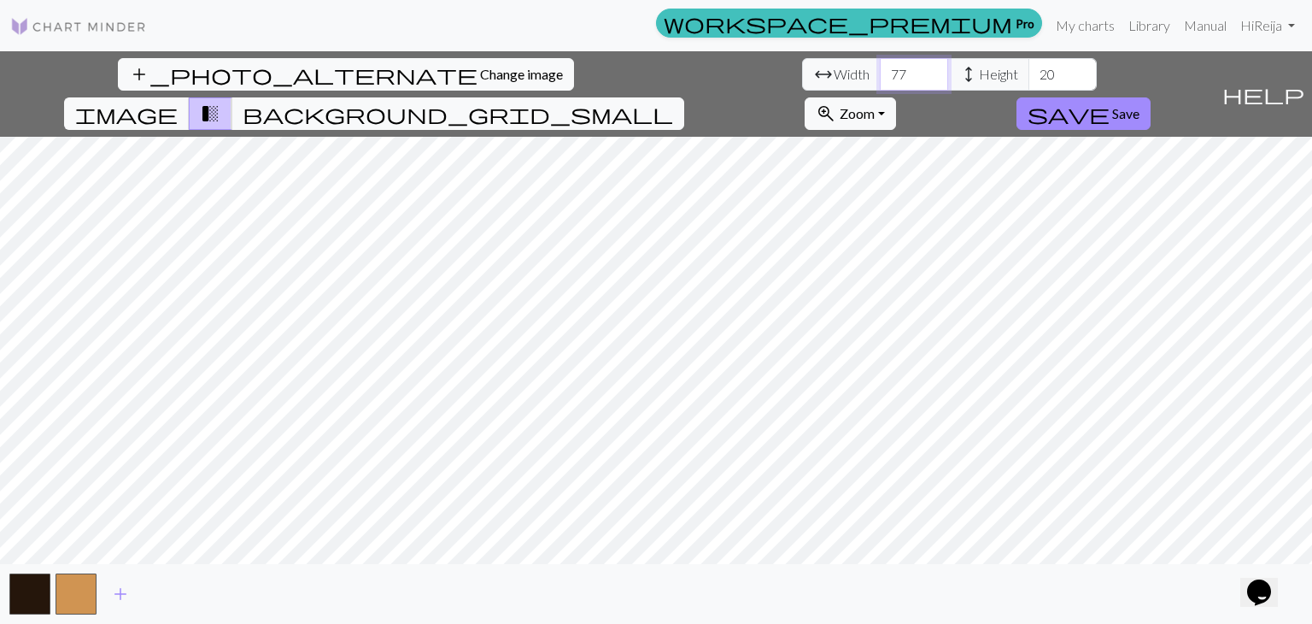
click at [880, 68] on input "78" at bounding box center [914, 74] width 68 height 32
click at [880, 68] on input "79" at bounding box center [914, 74] width 68 height 32
click at [880, 68] on input "80" at bounding box center [914, 74] width 68 height 32
click at [880, 68] on input "81" at bounding box center [914, 74] width 68 height 32
click at [880, 68] on input "82" at bounding box center [914, 74] width 68 height 32
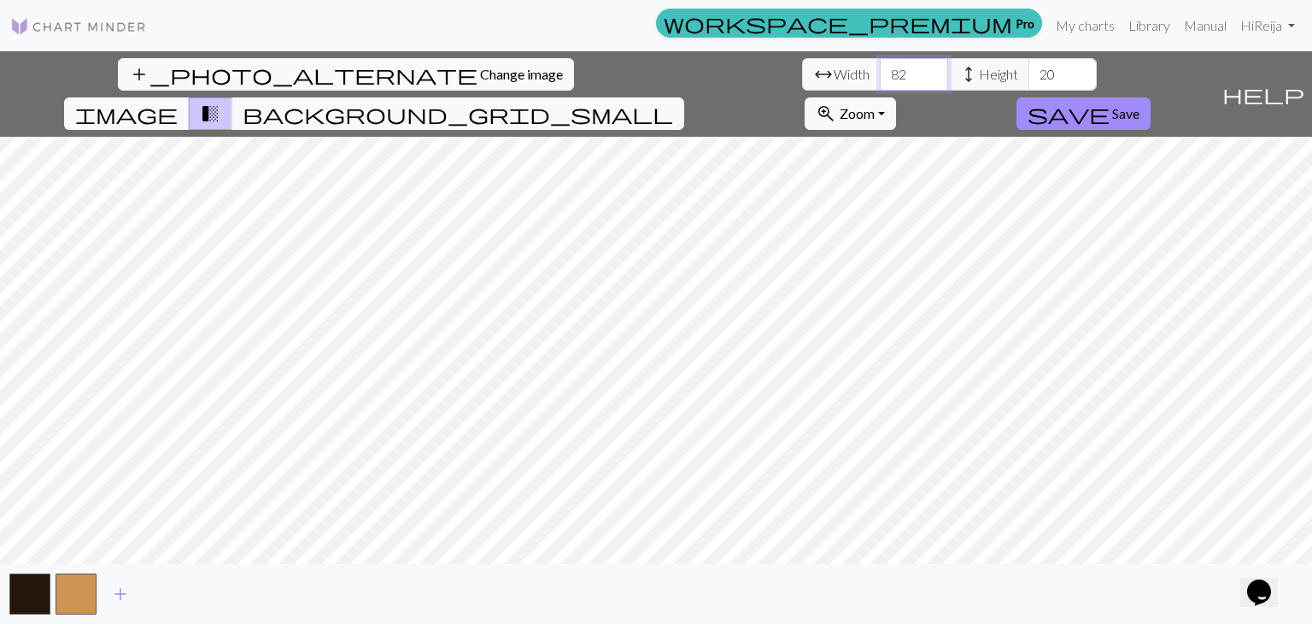
click at [880, 68] on input "83" at bounding box center [914, 74] width 68 height 32
click at [880, 68] on input "84" at bounding box center [914, 74] width 68 height 32
click at [880, 68] on input "85" at bounding box center [914, 74] width 68 height 32
click at [880, 68] on input "86" at bounding box center [914, 74] width 68 height 32
click at [880, 68] on input "87" at bounding box center [914, 74] width 68 height 32
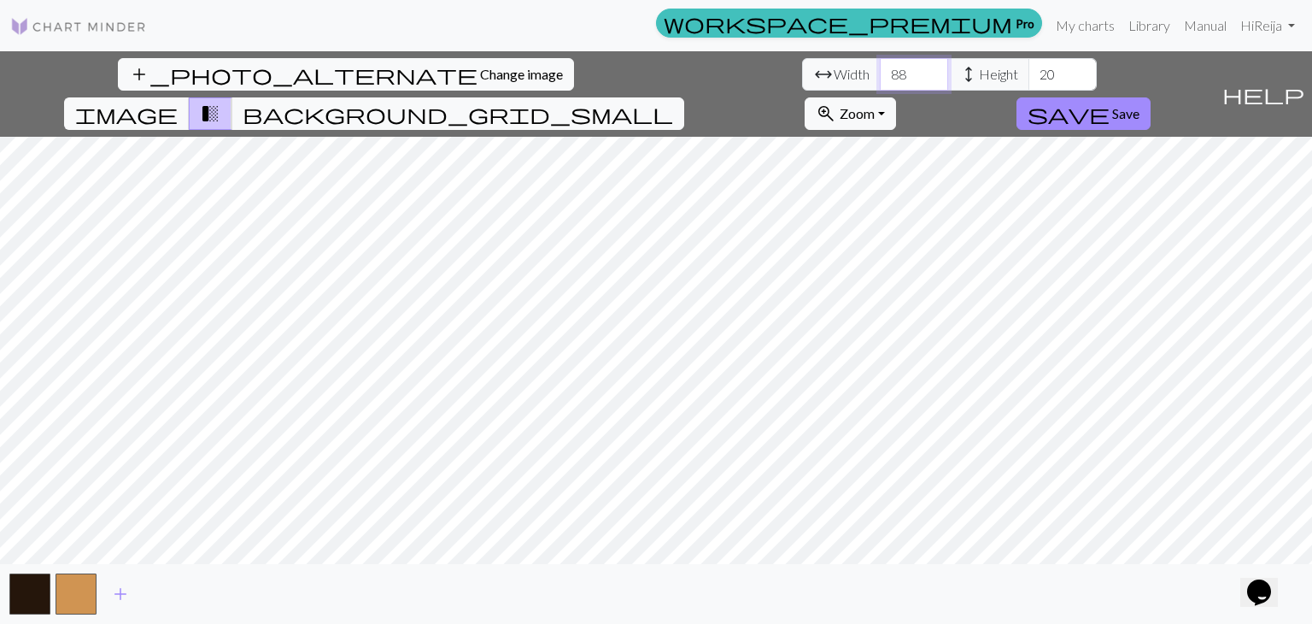
click at [880, 68] on input "88" at bounding box center [914, 74] width 68 height 32
click at [880, 68] on input "89" at bounding box center [914, 74] width 68 height 32
click at [880, 68] on input "90" at bounding box center [914, 74] width 68 height 32
click at [880, 68] on input "91" at bounding box center [914, 74] width 68 height 32
click at [880, 68] on input "92" at bounding box center [914, 74] width 68 height 32
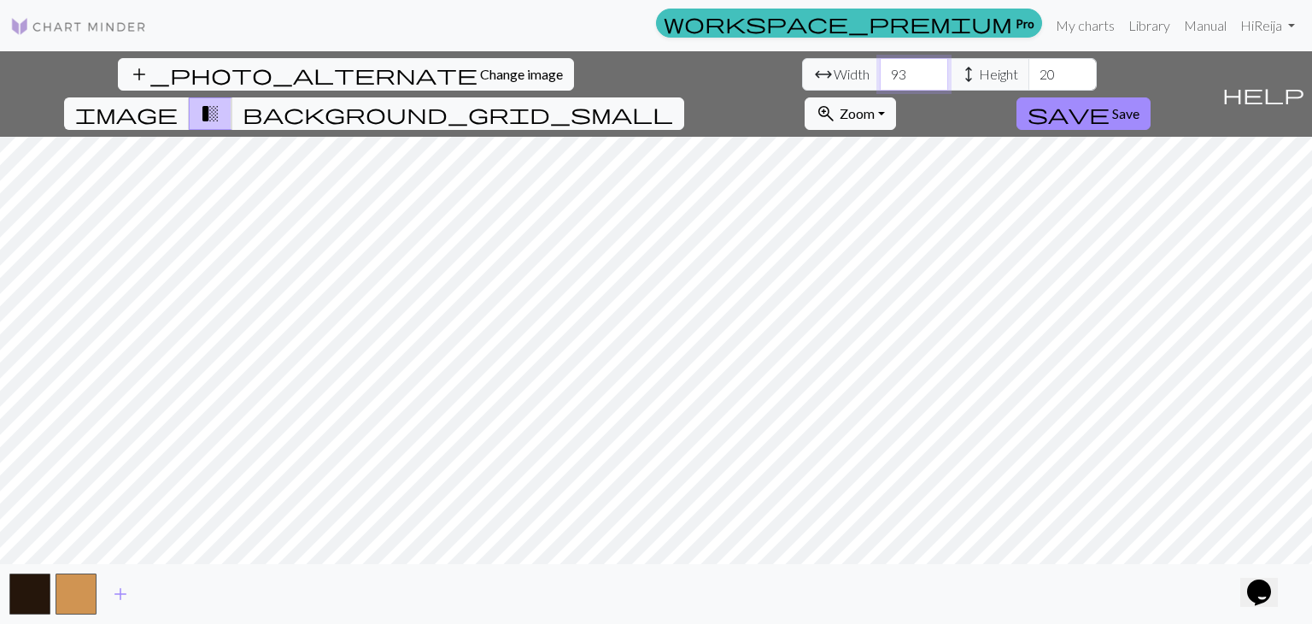
click at [880, 68] on input "93" at bounding box center [914, 74] width 68 height 32
click at [880, 68] on input "94" at bounding box center [914, 74] width 68 height 32
click at [880, 68] on input "95" at bounding box center [914, 74] width 68 height 32
click at [880, 68] on input "96" at bounding box center [914, 74] width 68 height 32
click at [880, 68] on input "97" at bounding box center [914, 74] width 68 height 32
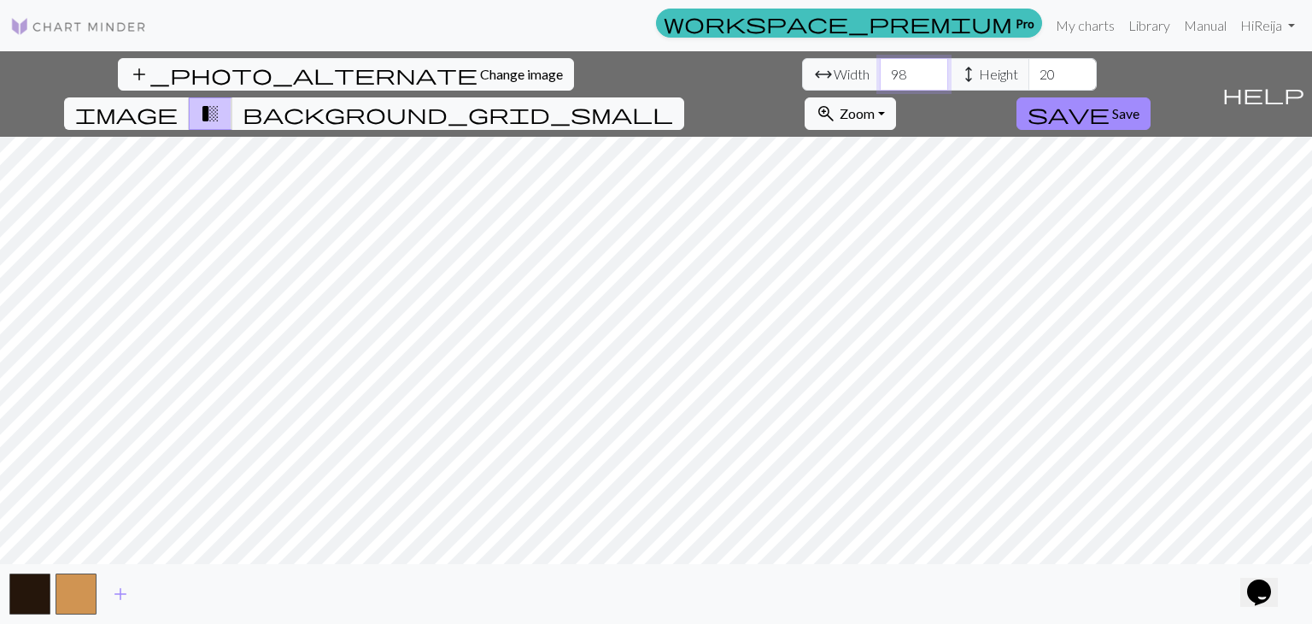
click at [880, 68] on input "98" at bounding box center [914, 74] width 68 height 32
click at [880, 68] on input "99" at bounding box center [914, 74] width 68 height 32
type input "100"
click at [880, 68] on input "100" at bounding box center [914, 74] width 68 height 32
click at [1029, 67] on input "20" at bounding box center [1063, 74] width 68 height 32
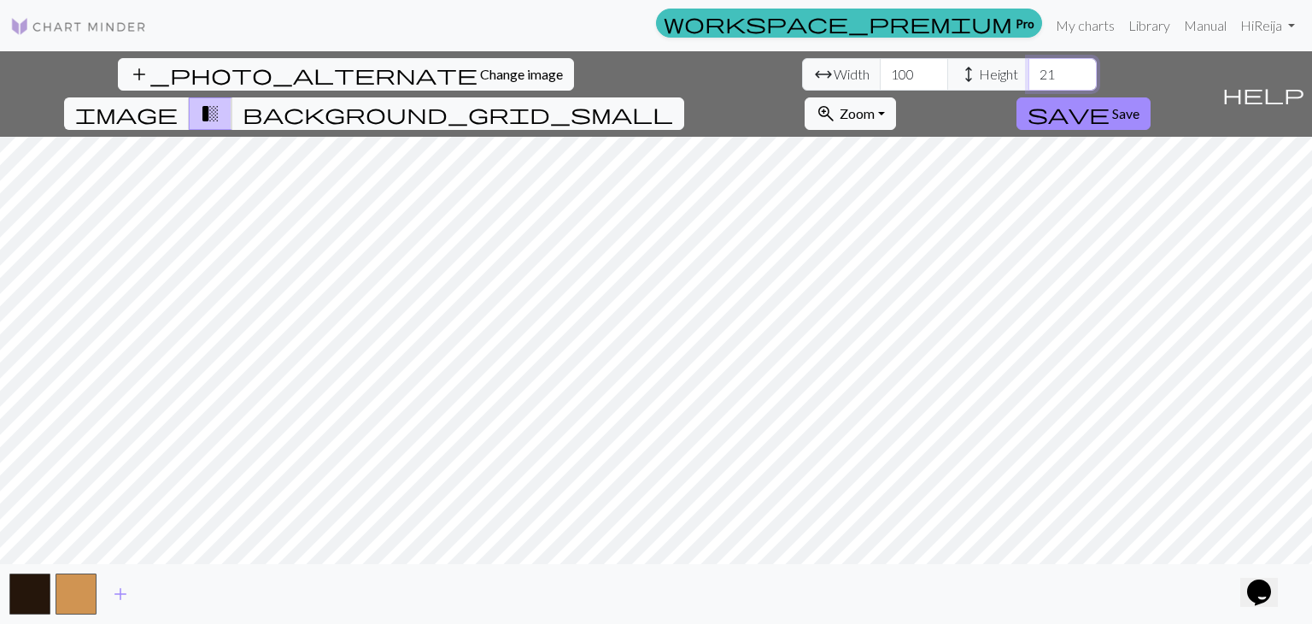
click at [1029, 70] on input "21" at bounding box center [1063, 74] width 68 height 32
click at [1029, 70] on input "22" at bounding box center [1063, 74] width 68 height 32
click at [1029, 70] on input "23" at bounding box center [1063, 74] width 68 height 32
click at [1029, 70] on input "24" at bounding box center [1063, 74] width 68 height 32
click at [1029, 70] on input "25" at bounding box center [1063, 74] width 68 height 32
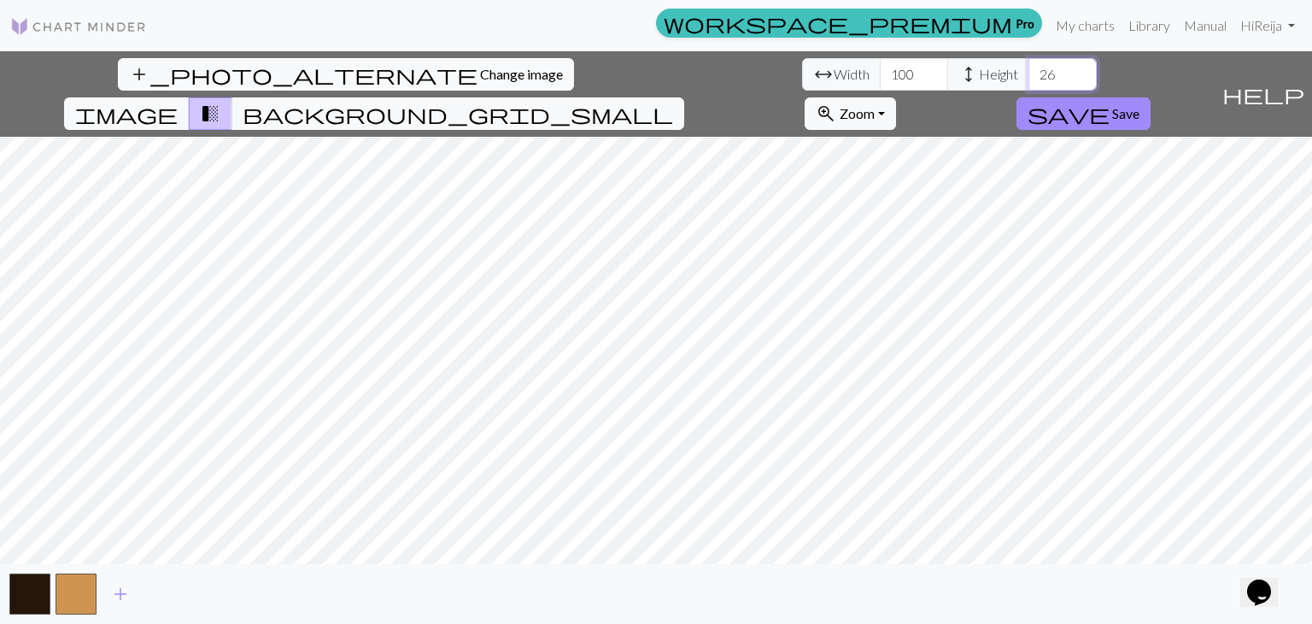
click at [1029, 70] on input "26" at bounding box center [1063, 74] width 68 height 32
click at [1029, 70] on input "27" at bounding box center [1063, 74] width 68 height 32
click at [1029, 70] on input "28" at bounding box center [1063, 74] width 68 height 32
click at [1029, 70] on input "29" at bounding box center [1063, 74] width 68 height 32
click at [1029, 70] on input "30" at bounding box center [1063, 74] width 68 height 32
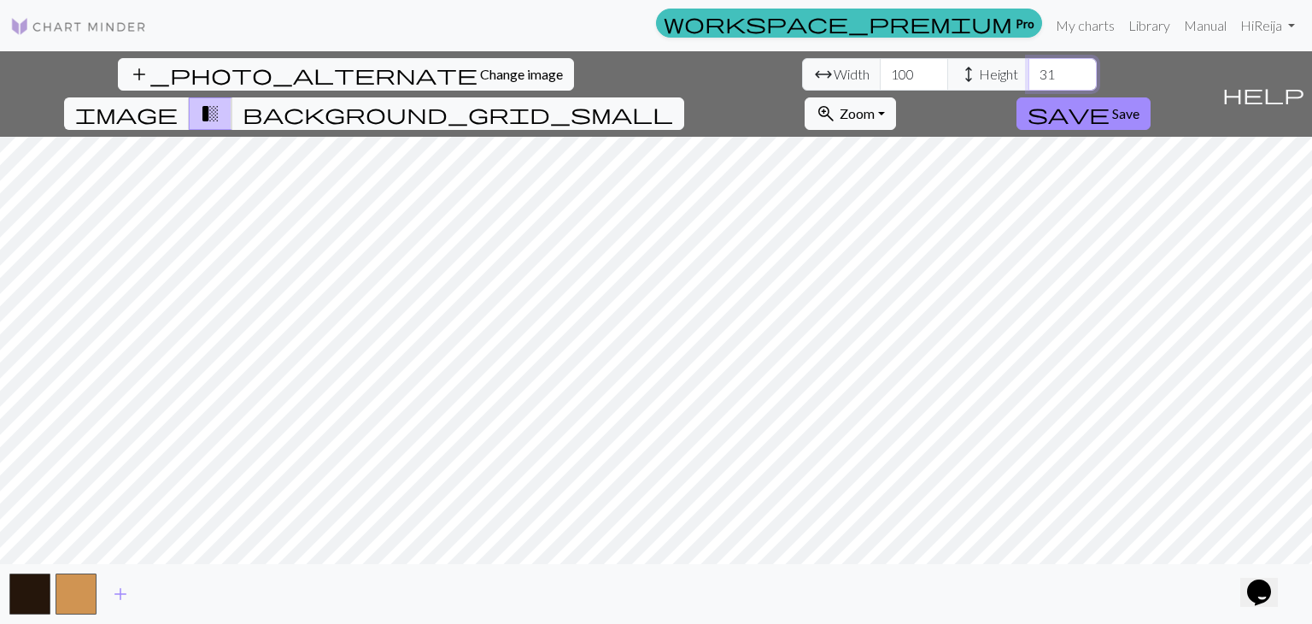
click at [1029, 70] on input "31" at bounding box center [1063, 74] width 68 height 32
click at [1029, 70] on input "32" at bounding box center [1063, 74] width 68 height 32
click at [1029, 70] on input "33" at bounding box center [1063, 74] width 68 height 32
click at [1029, 70] on input "34" at bounding box center [1063, 74] width 68 height 32
click at [1029, 70] on input "35" at bounding box center [1063, 74] width 68 height 32
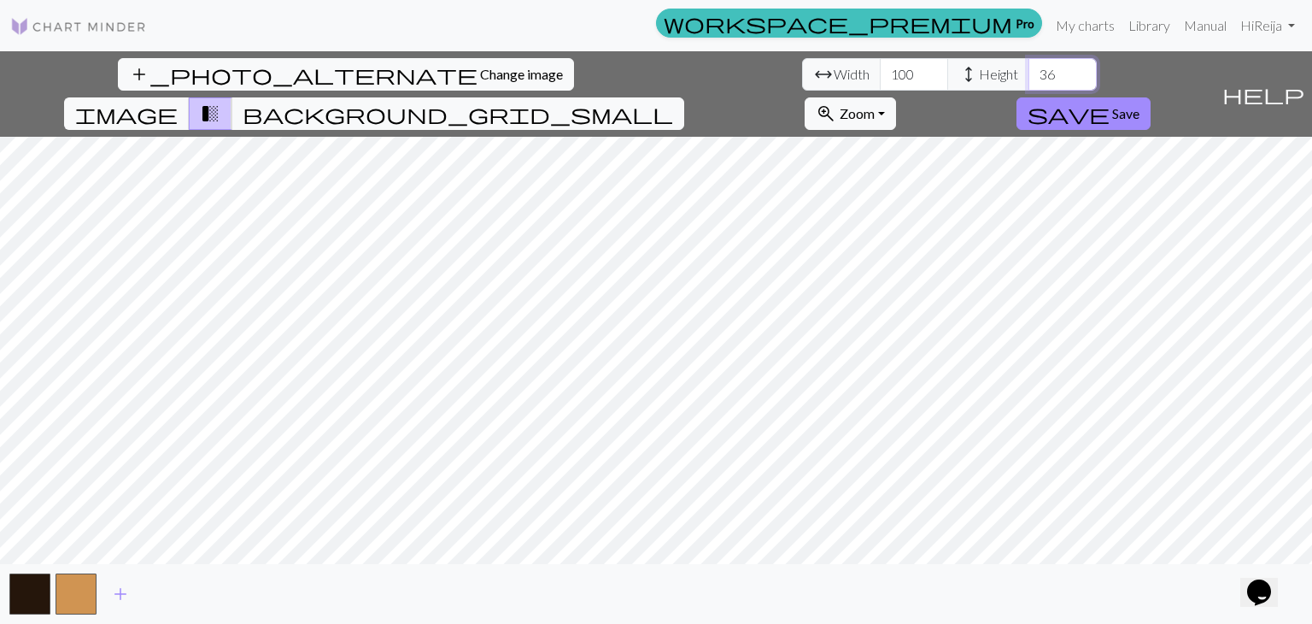
click at [1029, 70] on input "36" at bounding box center [1063, 74] width 68 height 32
click at [1029, 70] on input "37" at bounding box center [1063, 74] width 68 height 32
click at [1029, 70] on input "38" at bounding box center [1063, 74] width 68 height 32
click at [1029, 70] on input "39" at bounding box center [1063, 74] width 68 height 32
click at [1029, 70] on input "40" at bounding box center [1063, 74] width 68 height 32
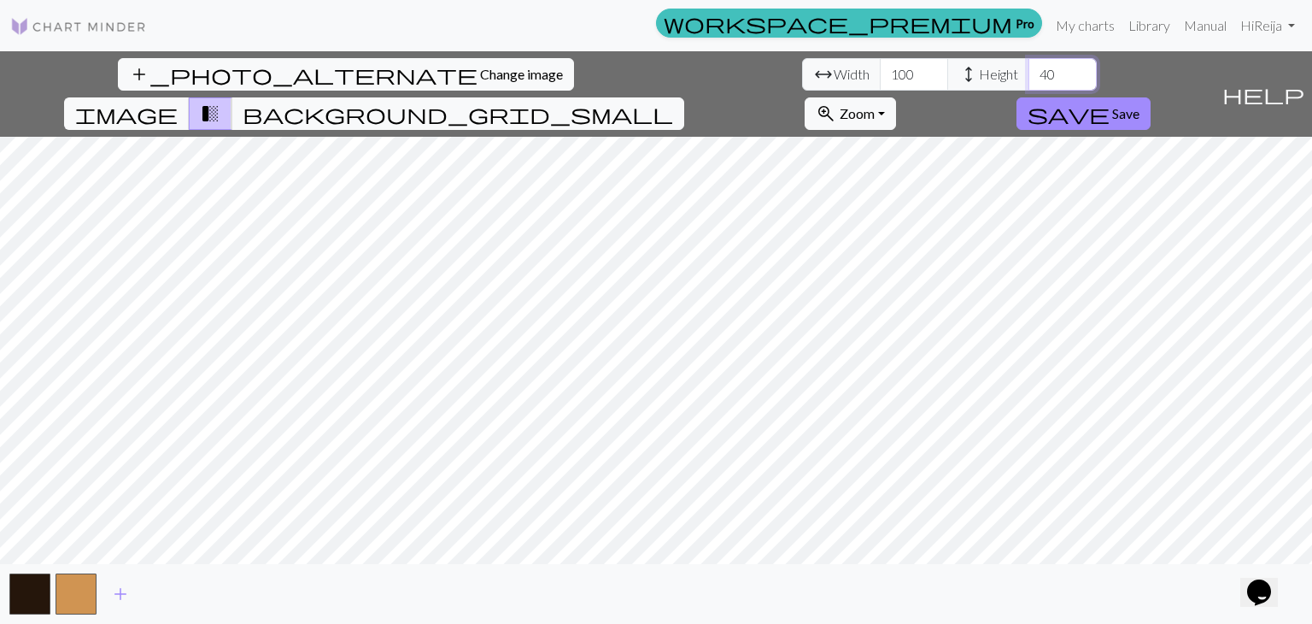
click at [1029, 70] on input "41" at bounding box center [1063, 74] width 68 height 32
click at [1029, 70] on input "42" at bounding box center [1063, 74] width 68 height 32
click at [1029, 70] on input "43" at bounding box center [1063, 74] width 68 height 32
click at [1029, 70] on input "44" at bounding box center [1063, 74] width 68 height 32
click at [1029, 70] on input "45" at bounding box center [1063, 74] width 68 height 32
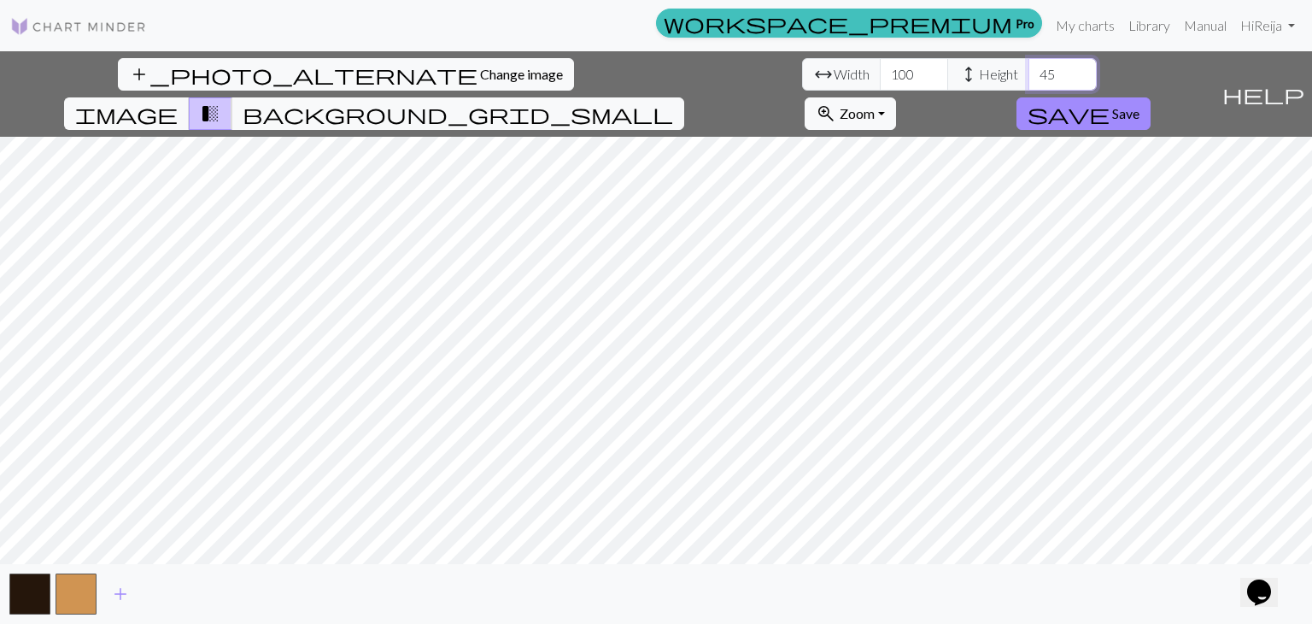
click at [1029, 70] on input "46" at bounding box center [1063, 74] width 68 height 32
click at [1029, 70] on input "47" at bounding box center [1063, 74] width 68 height 32
click at [1029, 70] on input "48" at bounding box center [1063, 74] width 68 height 32
click at [1029, 70] on input "49" at bounding box center [1063, 74] width 68 height 32
click at [1029, 70] on input "50" at bounding box center [1063, 74] width 68 height 32
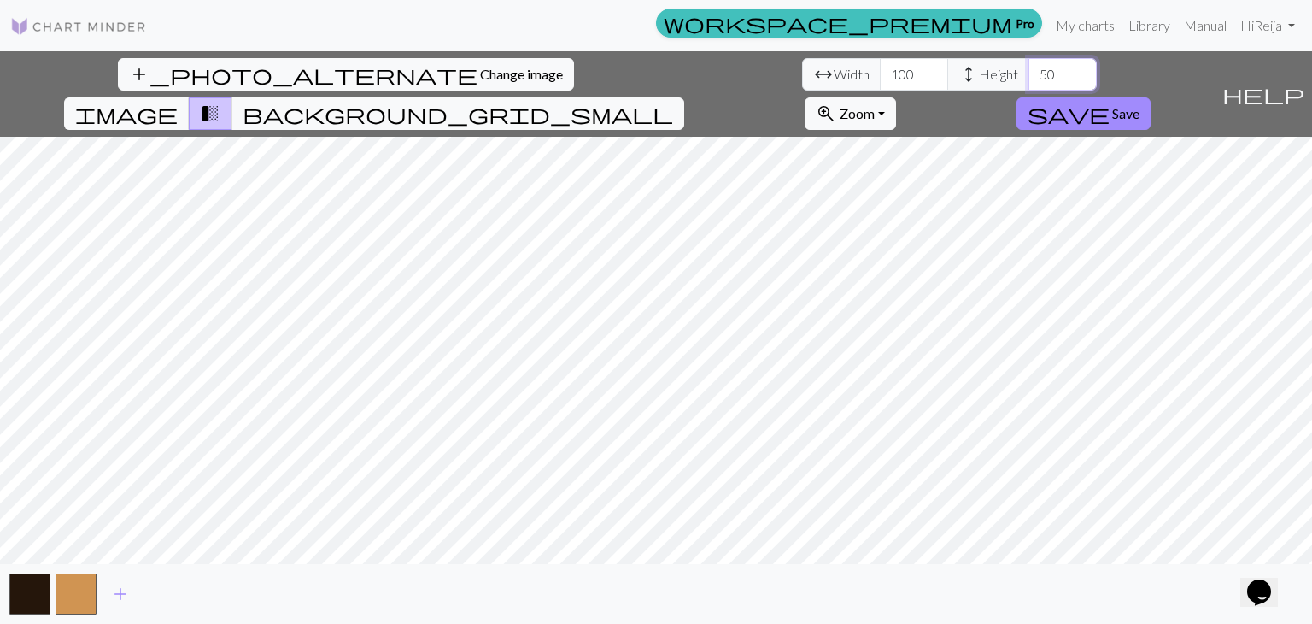
click at [1029, 70] on input "51" at bounding box center [1063, 74] width 68 height 32
click at [1029, 70] on input "52" at bounding box center [1063, 74] width 68 height 32
click at [1029, 70] on input "53" at bounding box center [1063, 74] width 68 height 32
click at [1029, 70] on input "54" at bounding box center [1063, 74] width 68 height 32
click at [1029, 70] on input "55" at bounding box center [1063, 74] width 68 height 32
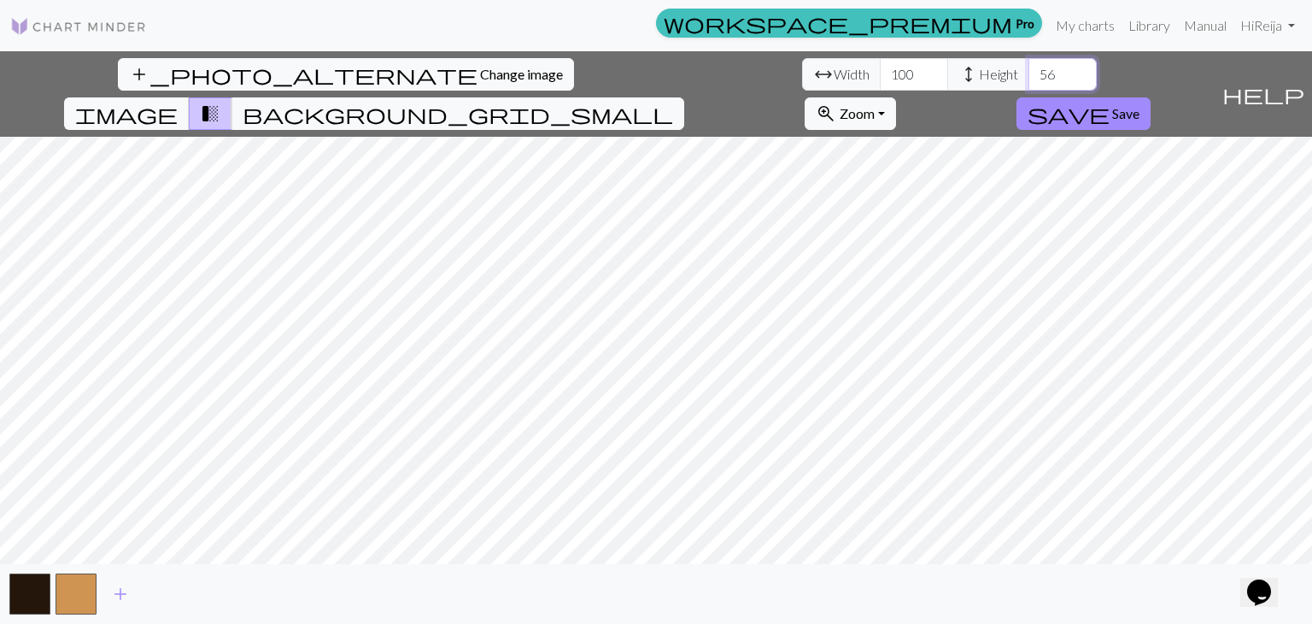
click at [1029, 70] on input "56" at bounding box center [1063, 74] width 68 height 32
click at [1029, 70] on input "57" at bounding box center [1063, 74] width 68 height 32
click at [1029, 70] on input "58" at bounding box center [1063, 74] width 68 height 32
click at [1029, 70] on input "59" at bounding box center [1063, 74] width 68 height 32
click at [1029, 73] on input "59" at bounding box center [1063, 74] width 68 height 32
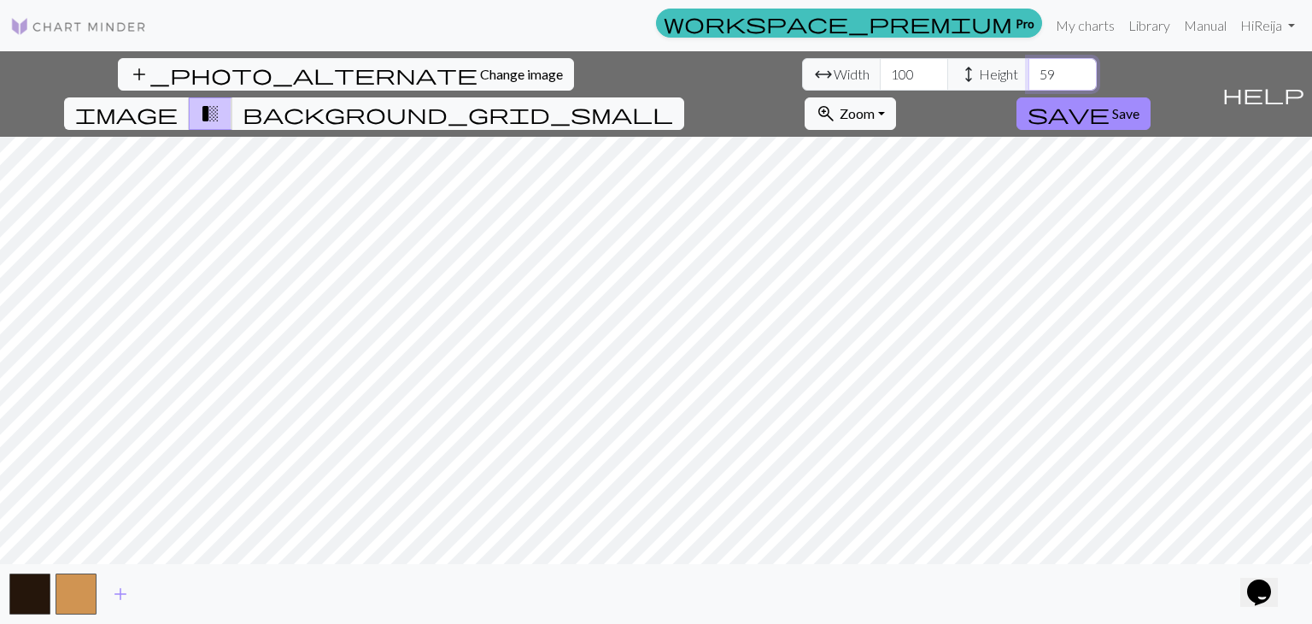
type input "5"
type input "1"
type input "200"
click at [657, 579] on div "add_photo_alternate Change image arrow_range Width 100 height Height 200 image …" at bounding box center [656, 337] width 1312 height 572
click at [880, 75] on input "100" at bounding box center [914, 74] width 68 height 32
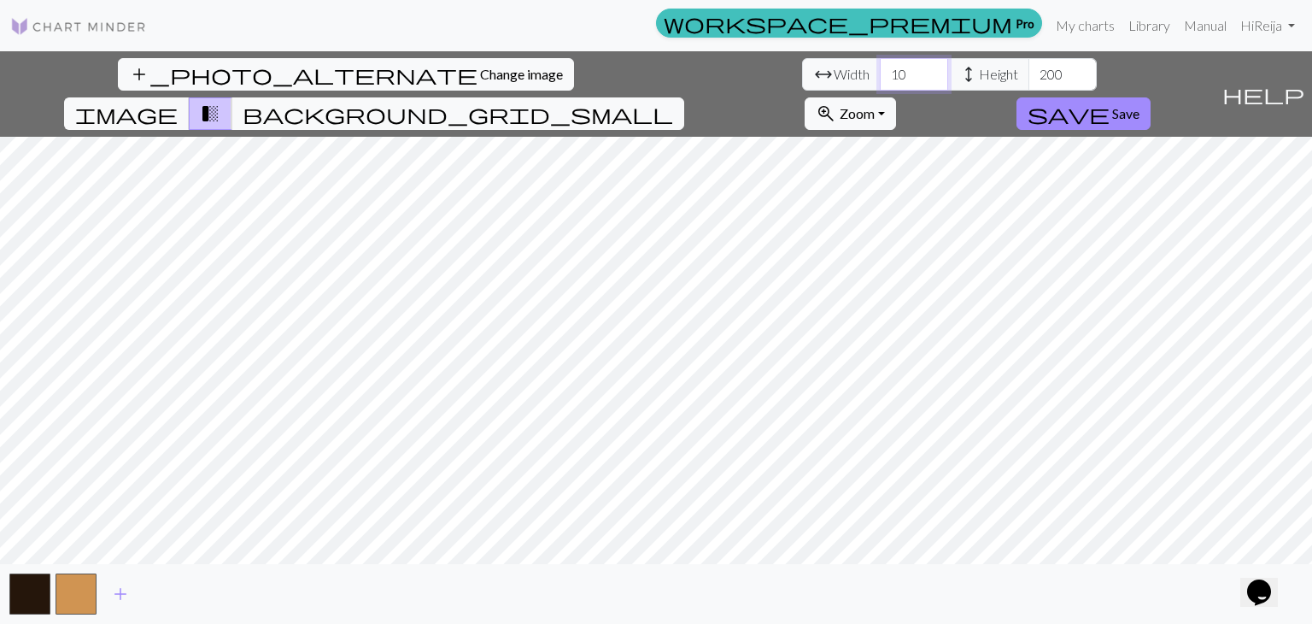
type input "1"
type input "150"
click at [121, 598] on span "add" at bounding box center [120, 594] width 21 height 24
click at [164, 590] on span "add" at bounding box center [166, 594] width 21 height 24
click at [214, 593] on span "add" at bounding box center [212, 594] width 21 height 24
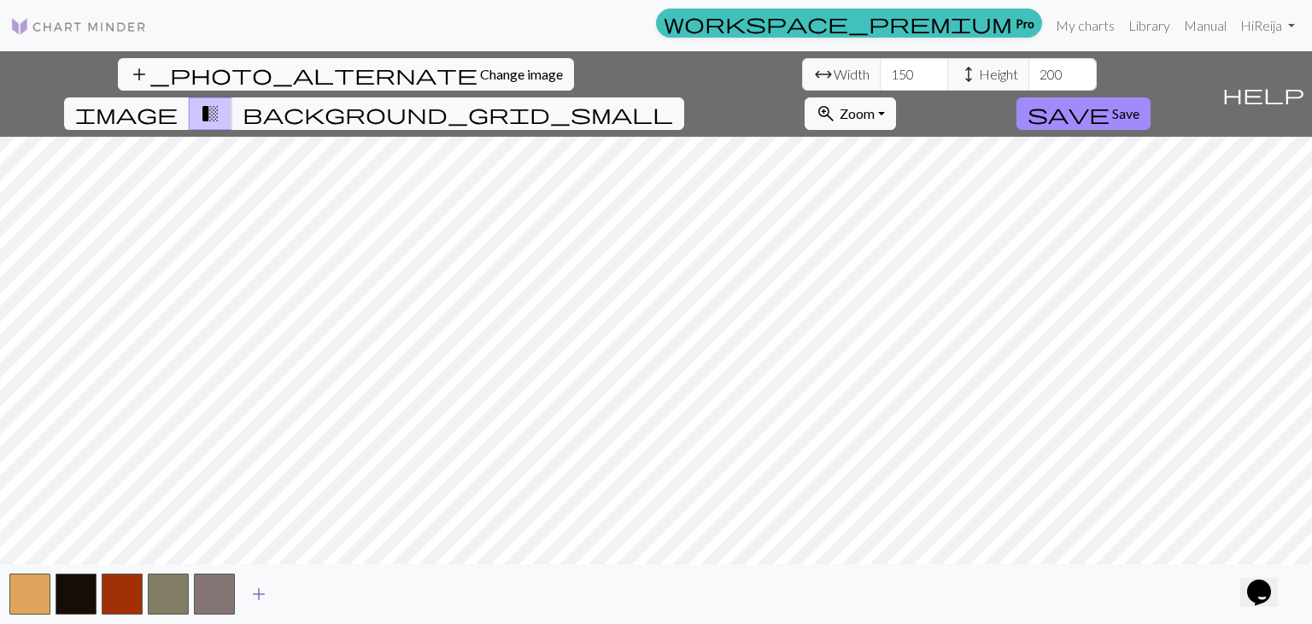
click at [214, 593] on button "button" at bounding box center [214, 593] width 41 height 41
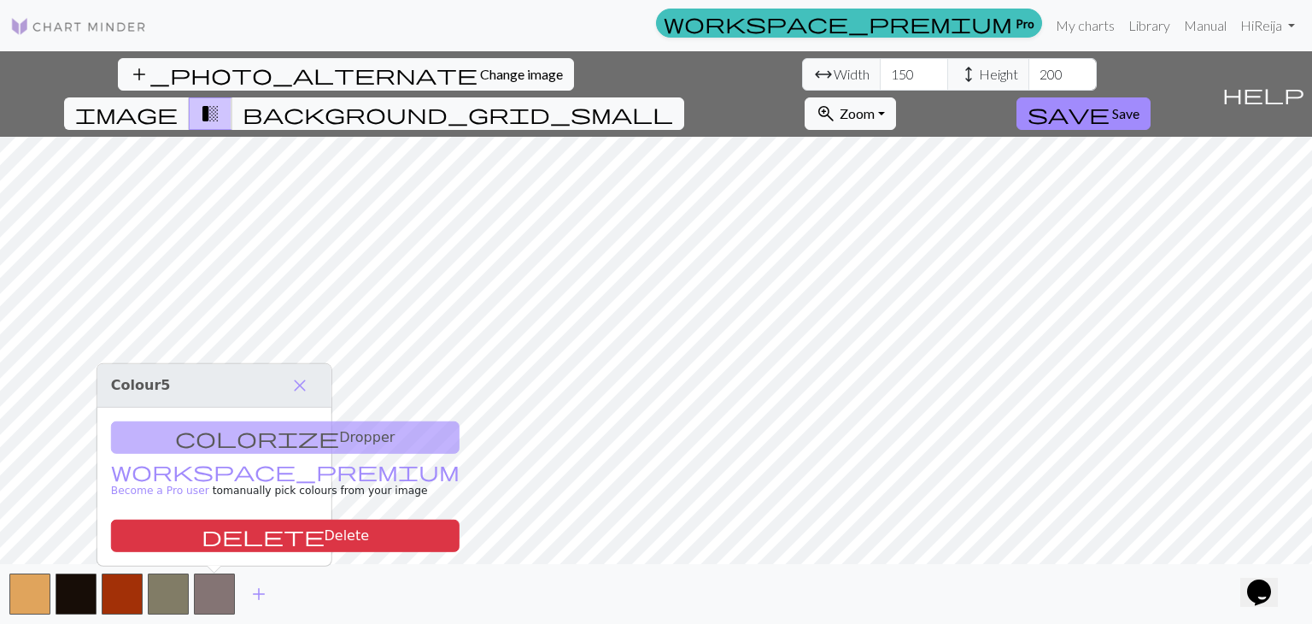
click at [197, 440] on div "colorize Dropper workspace_premium Become a Pro user to manually pick colours f…" at bounding box center [214, 487] width 234 height 158
click at [189, 471] on link "workspace_premium Become a Pro user" at bounding box center [285, 481] width 349 height 30
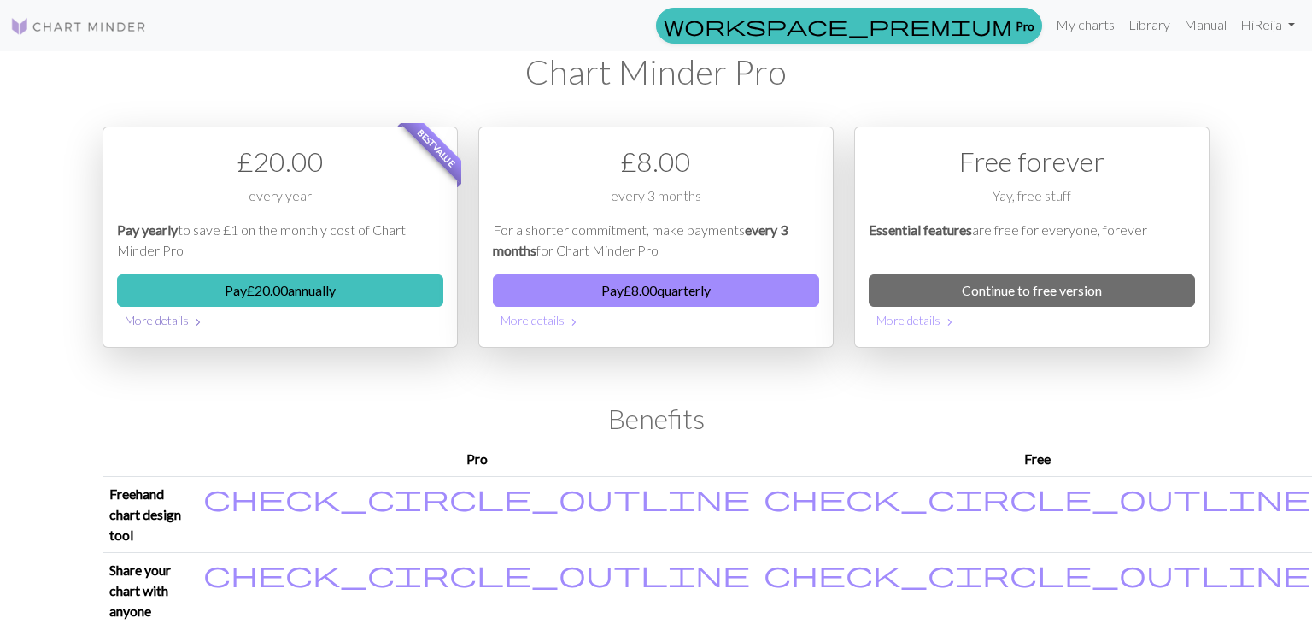
click at [170, 323] on button "More details chevron_right" at bounding box center [280, 320] width 326 height 26
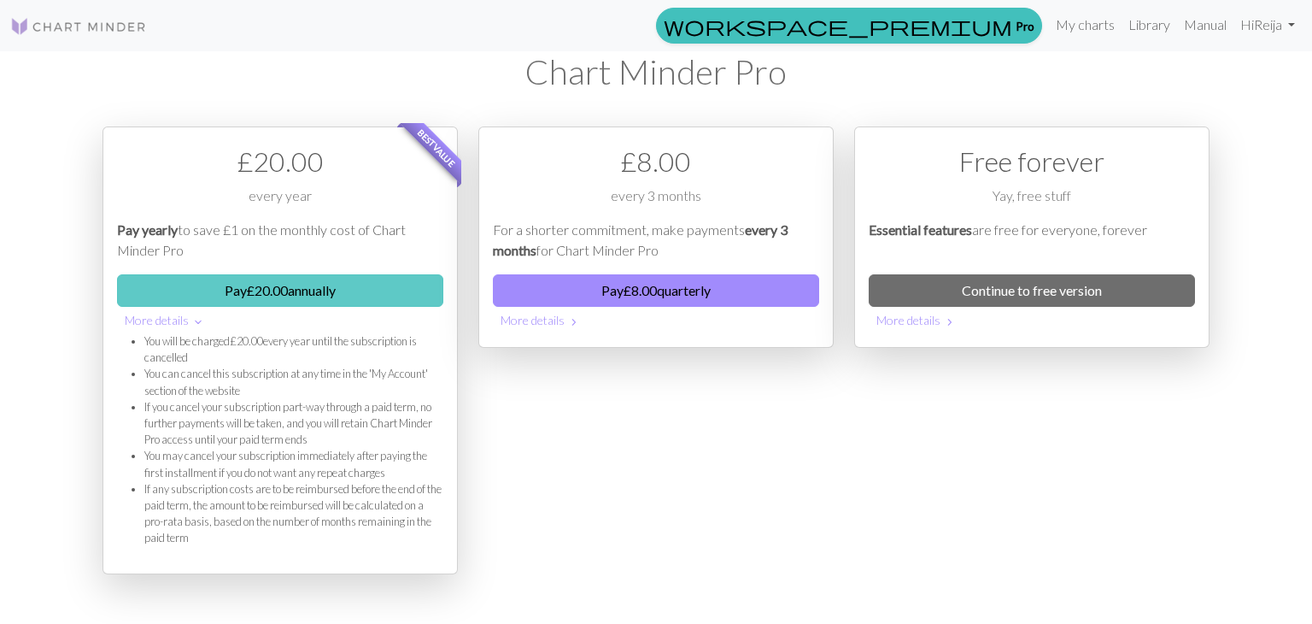
drag, startPoint x: 254, startPoint y: 285, endPoint x: 285, endPoint y: 285, distance: 31.6
click at [285, 285] on button "Pay £ 20.00 annually" at bounding box center [280, 290] width 326 height 32
